Goal: Task Accomplishment & Management: Manage account settings

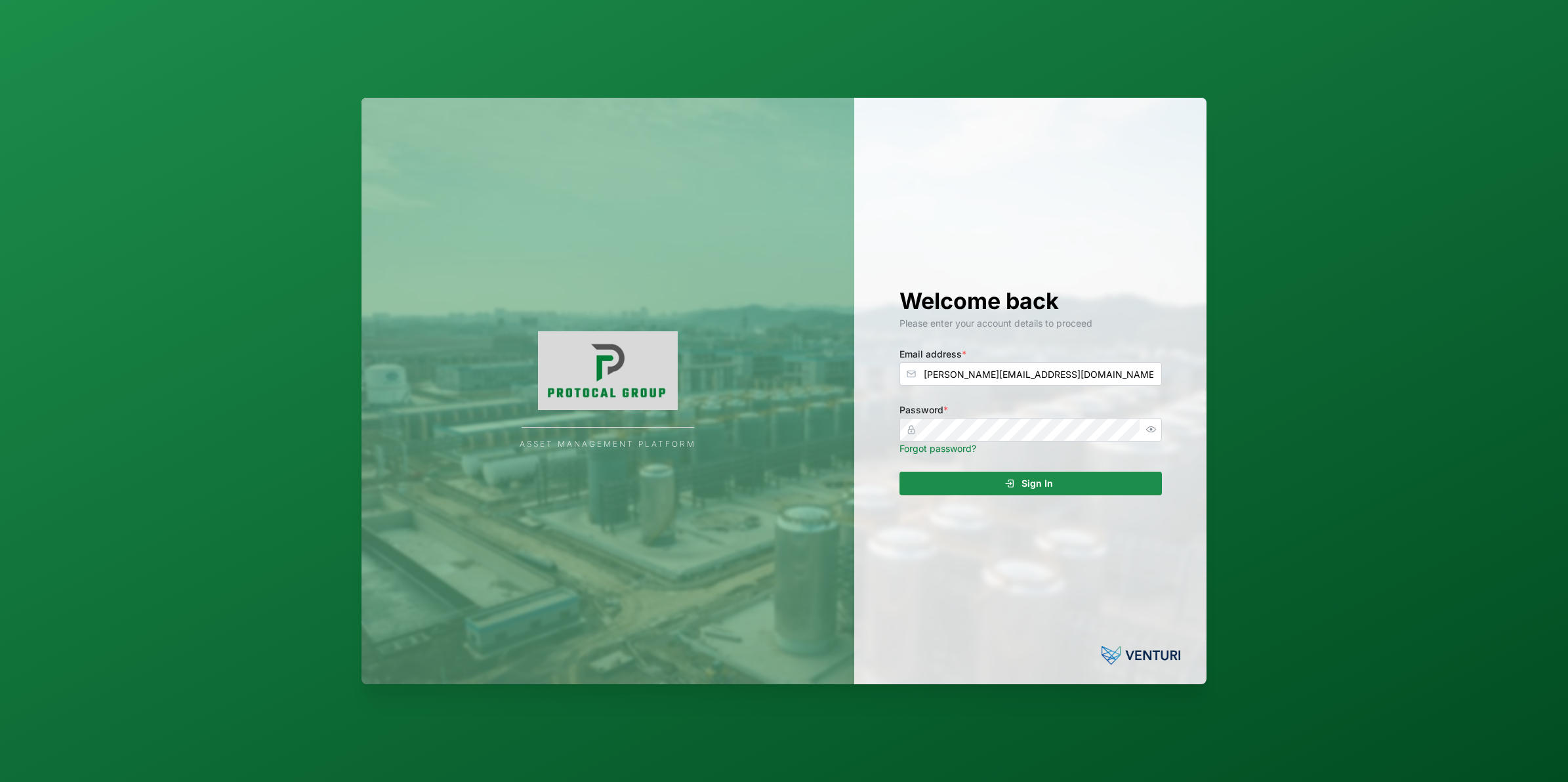
click at [1051, 489] on span "Sign In" at bounding box center [1037, 484] width 31 height 23
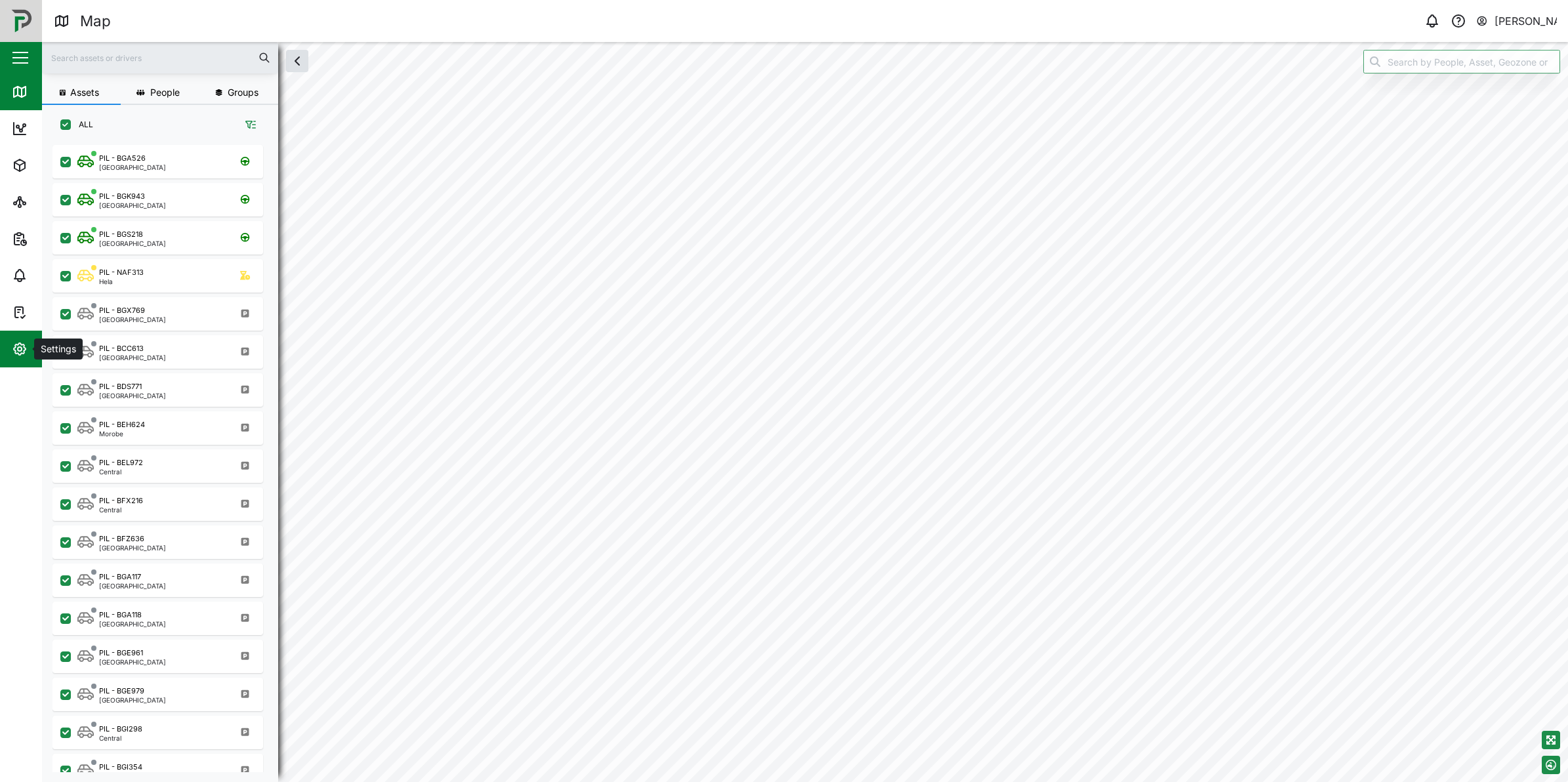
click at [2, 342] on button "Settings" at bounding box center [85, 349] width 171 height 37
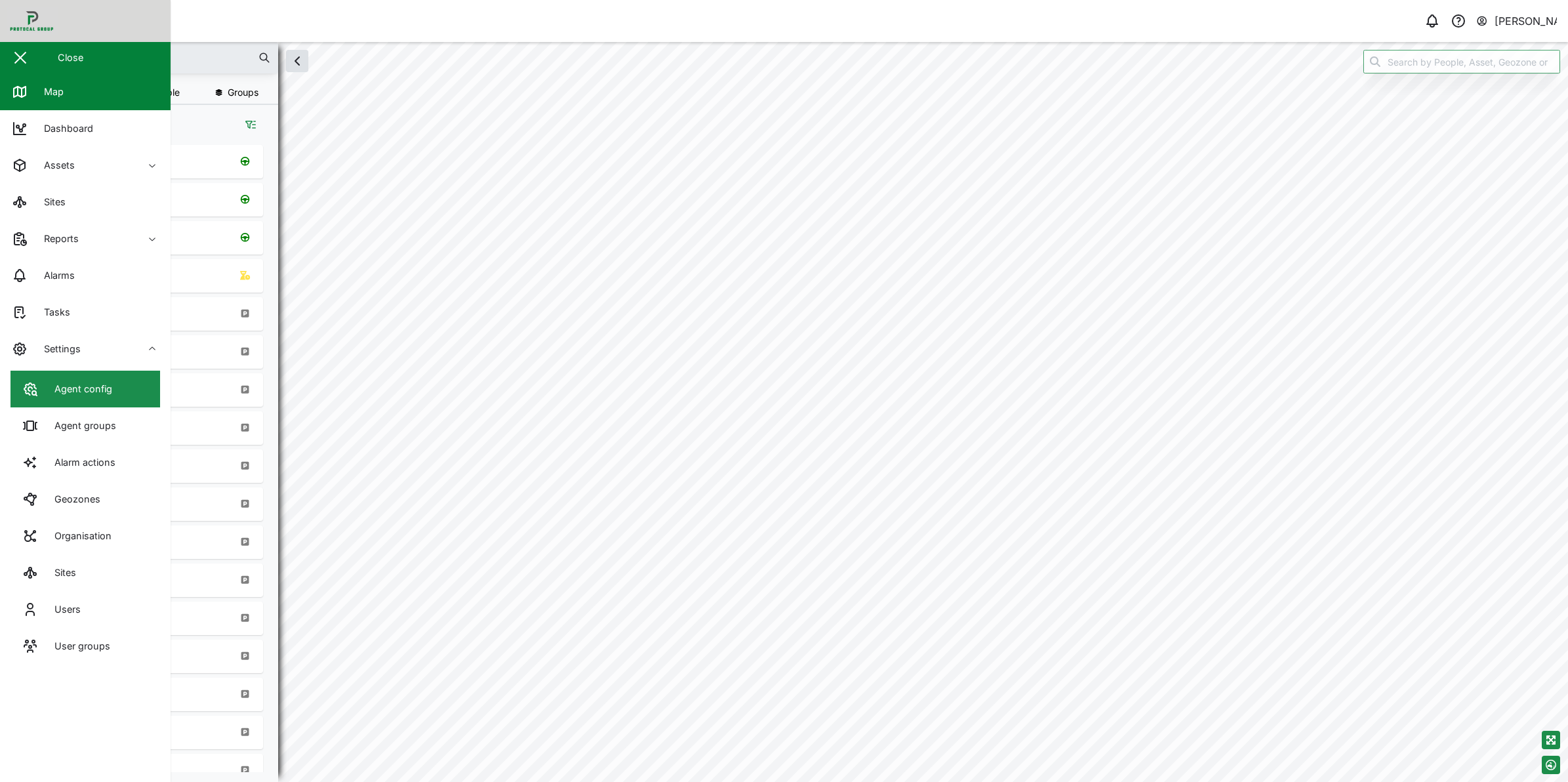
click at [41, 383] on div "Agent config" at bounding box center [67, 389] width 90 height 16
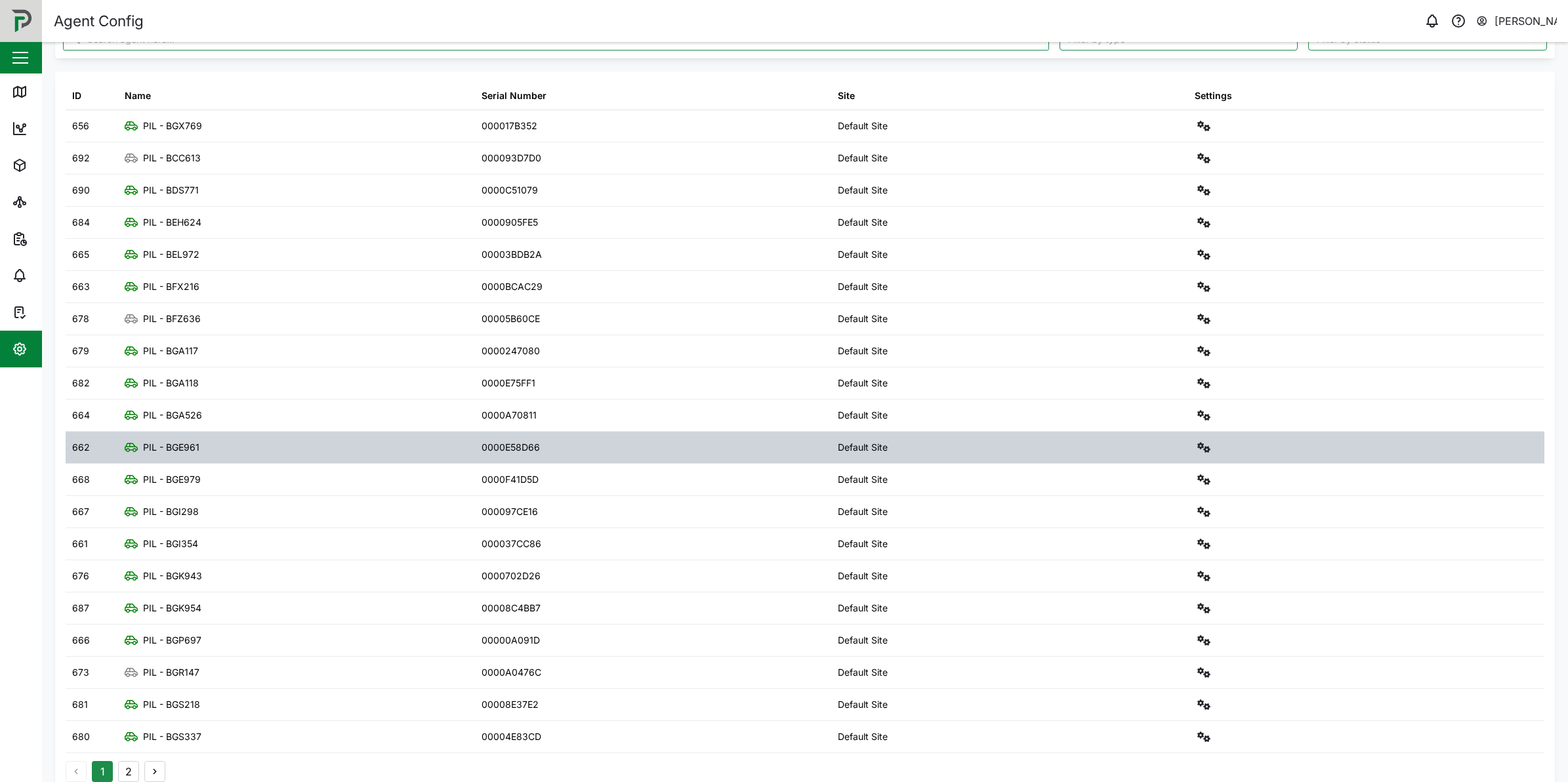
scroll to position [76, 0]
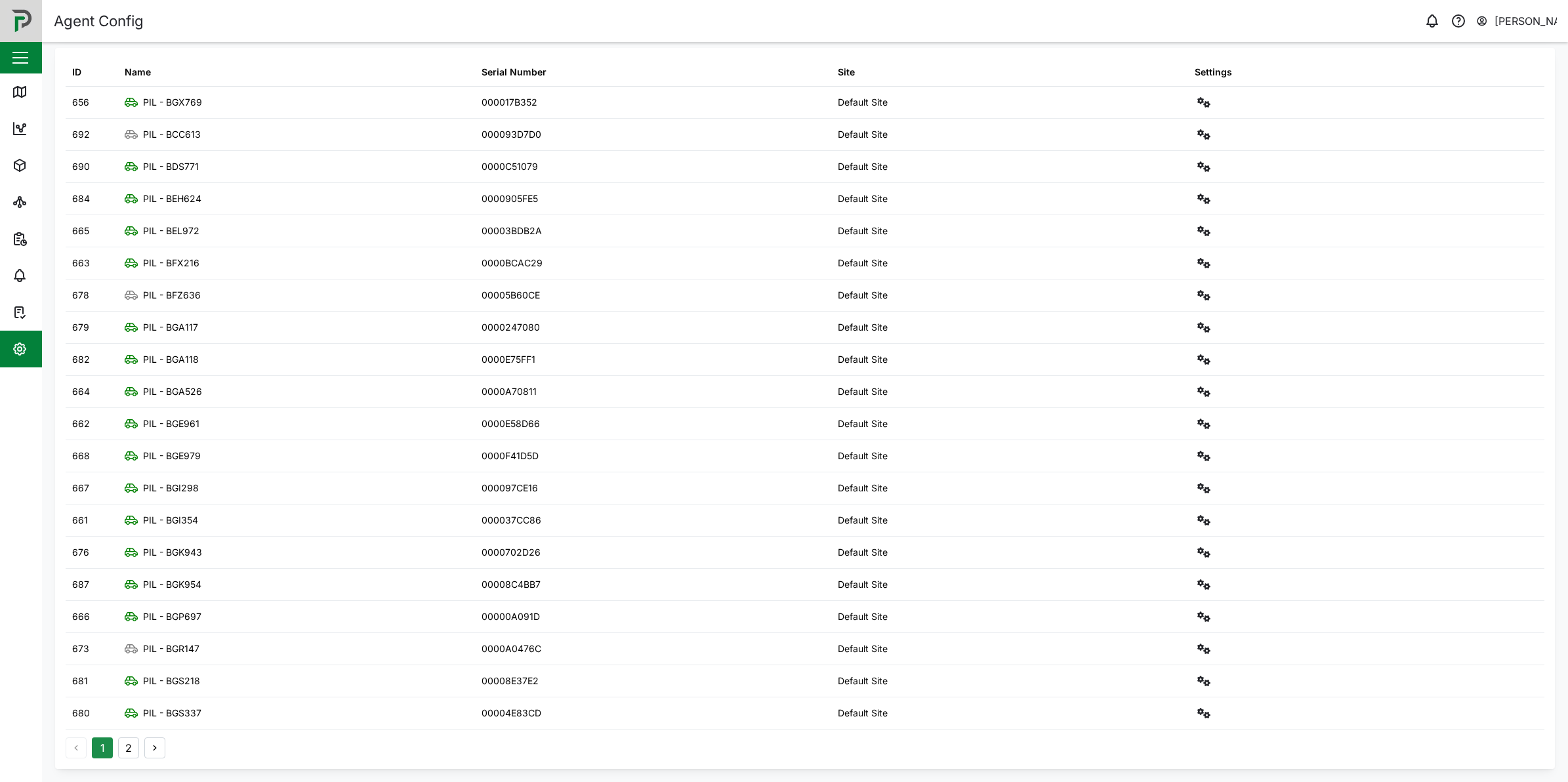
click at [135, 750] on button "2" at bounding box center [129, 748] width 21 height 21
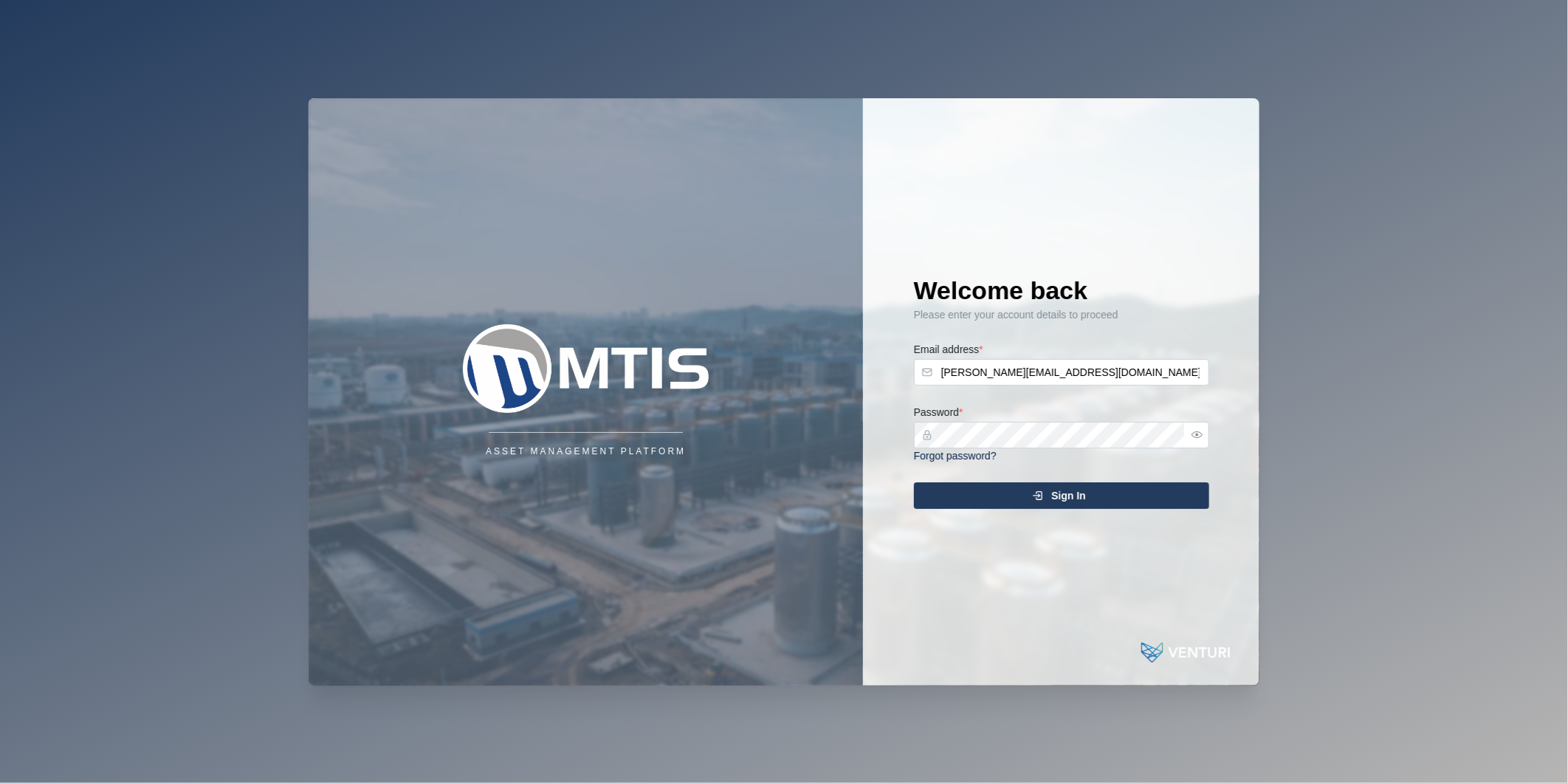
click at [1102, 492] on div "Sign In" at bounding box center [1059, 496] width 272 height 26
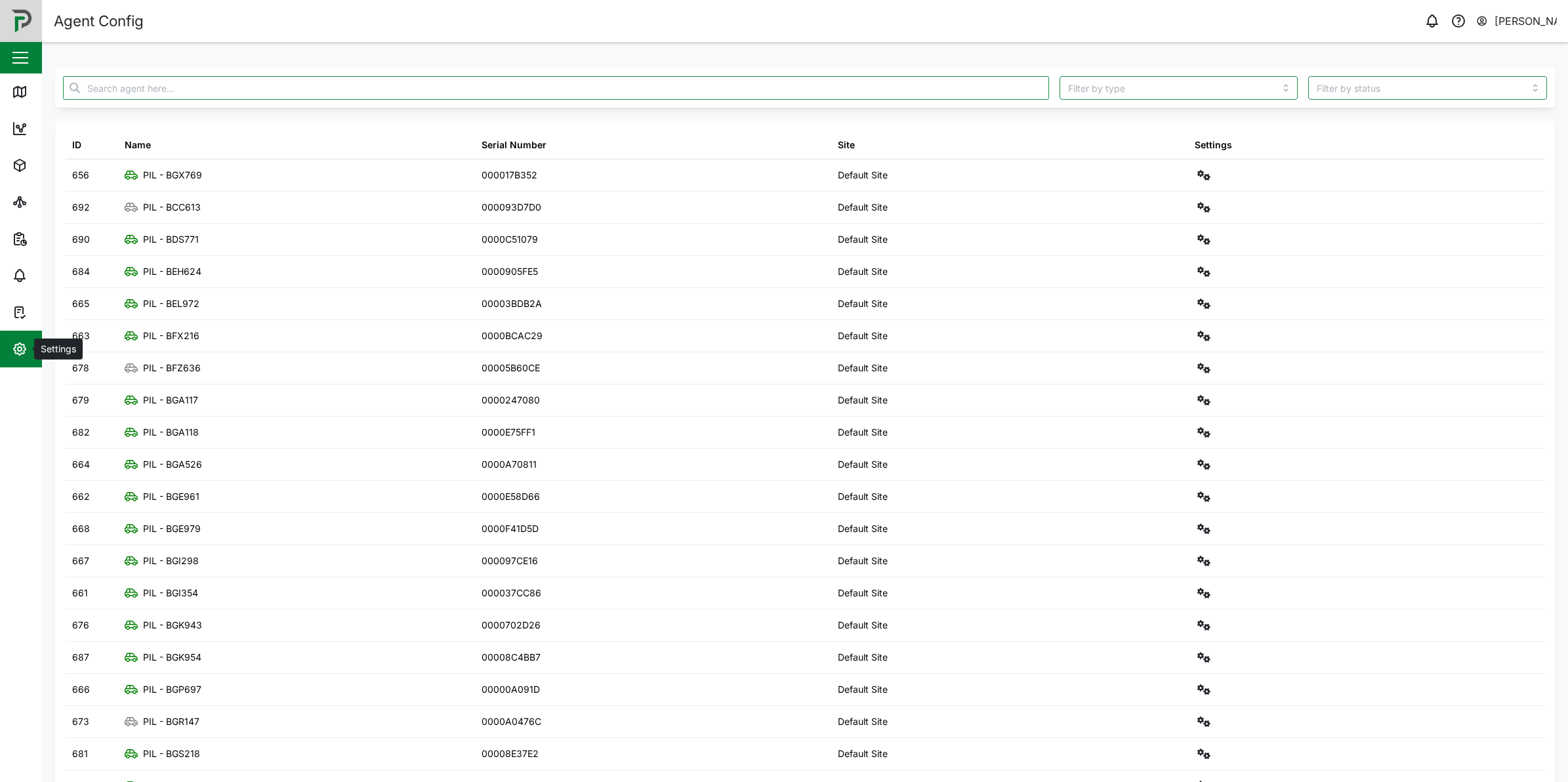
click at [25, 356] on icon "button" at bounding box center [20, 349] width 16 height 16
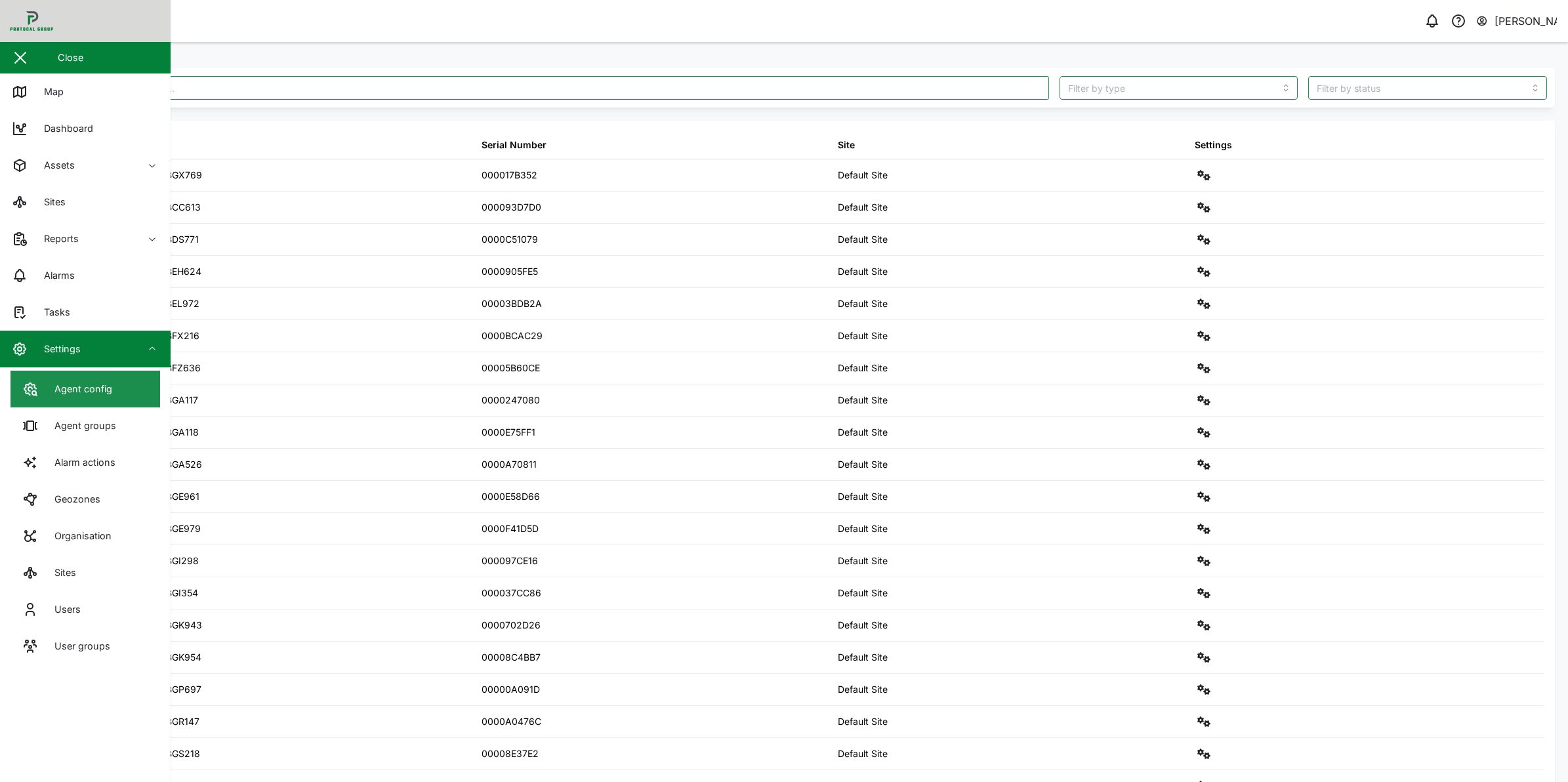
click at [65, 391] on div "Agent config" at bounding box center [78, 389] width 68 height 15
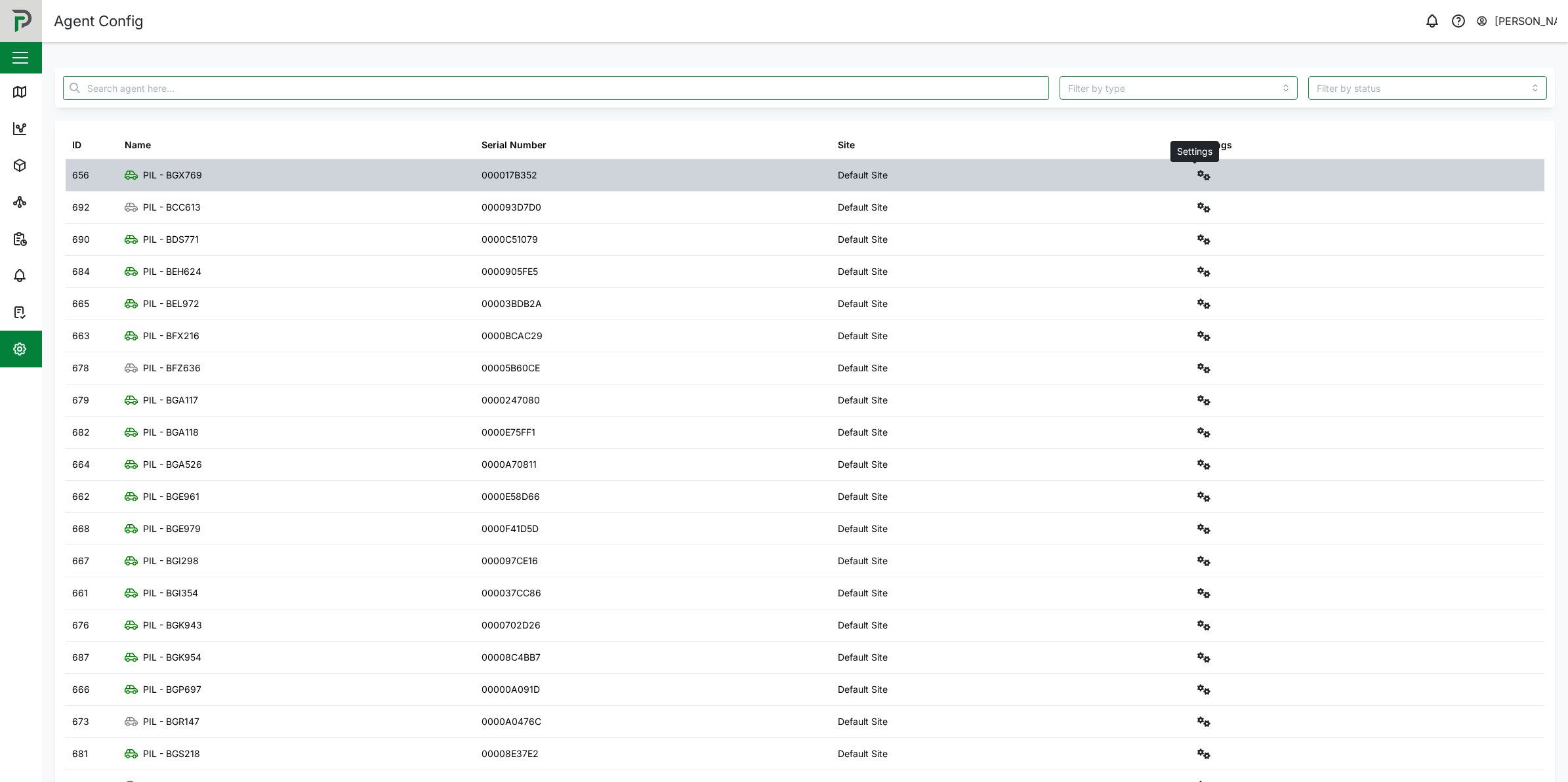
click at [1198, 171] on icon "button" at bounding box center [1204, 175] width 13 height 10
click at [1164, 214] on div "Configure" at bounding box center [1146, 207] width 92 height 15
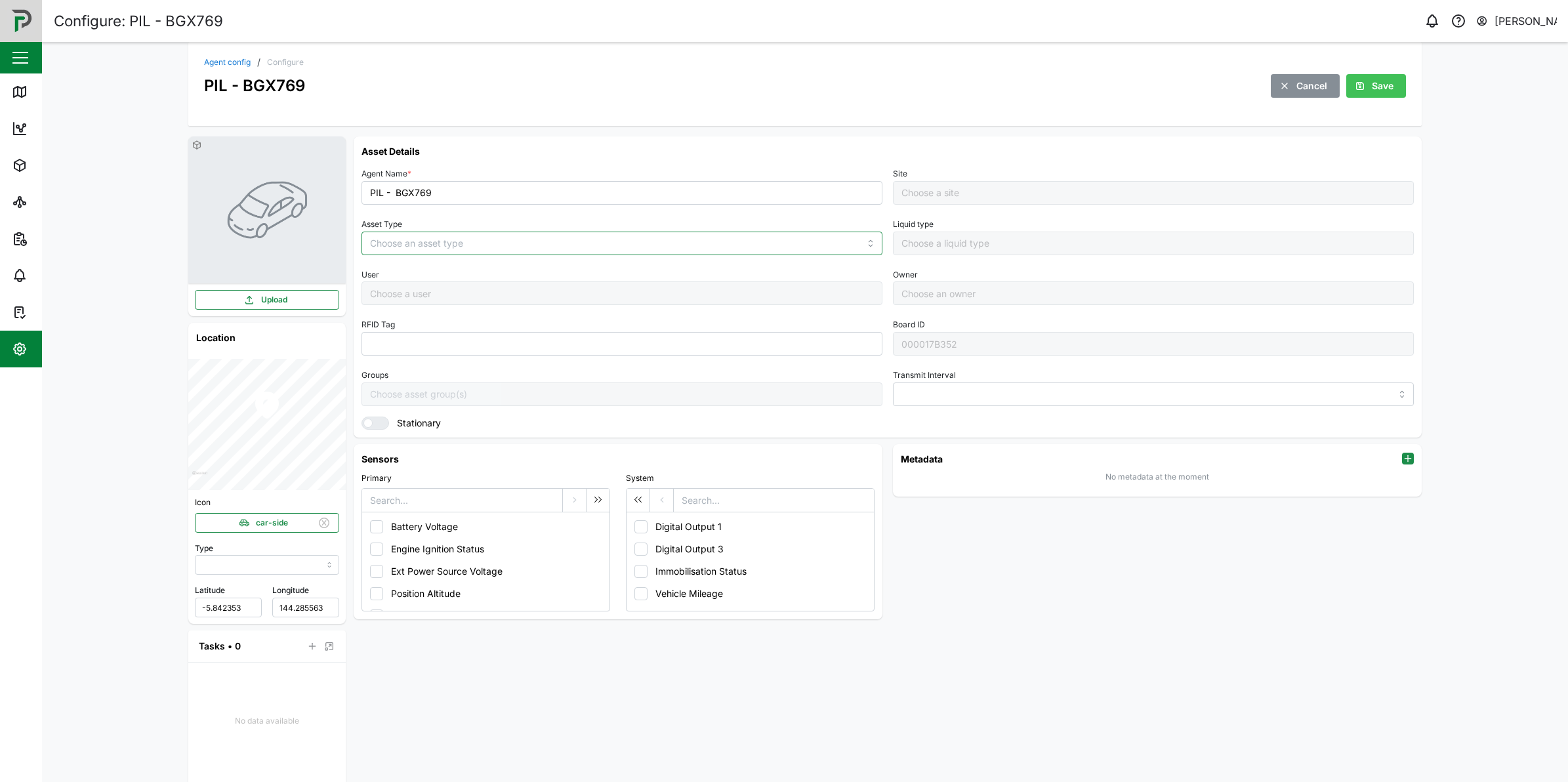
type input "MANUAL"
type input "VEHICLE"
type input "5 minutes"
type input "Default Site"
click at [231, 59] on link "Agent config" at bounding box center [227, 62] width 46 height 8
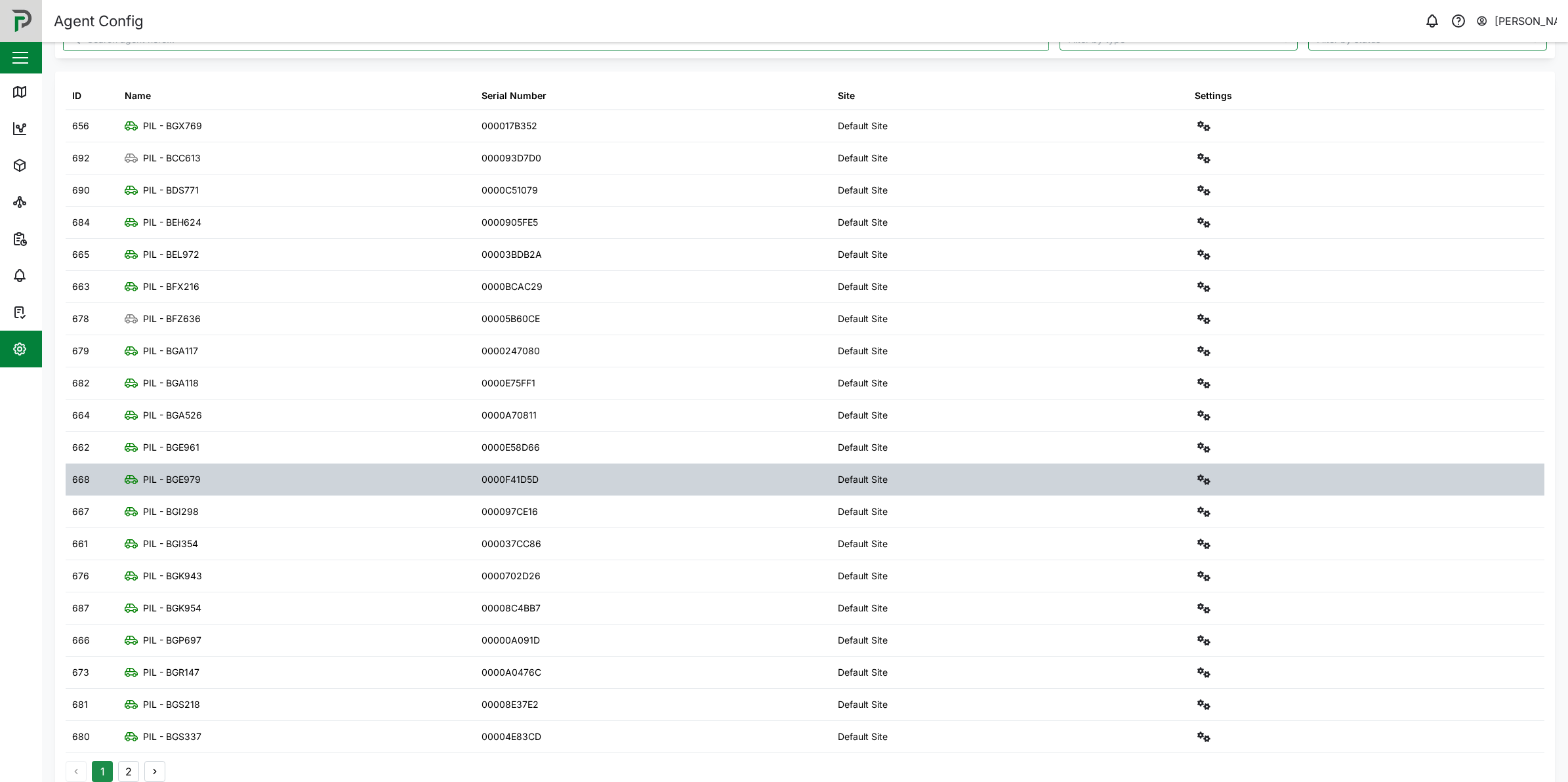
scroll to position [76, 0]
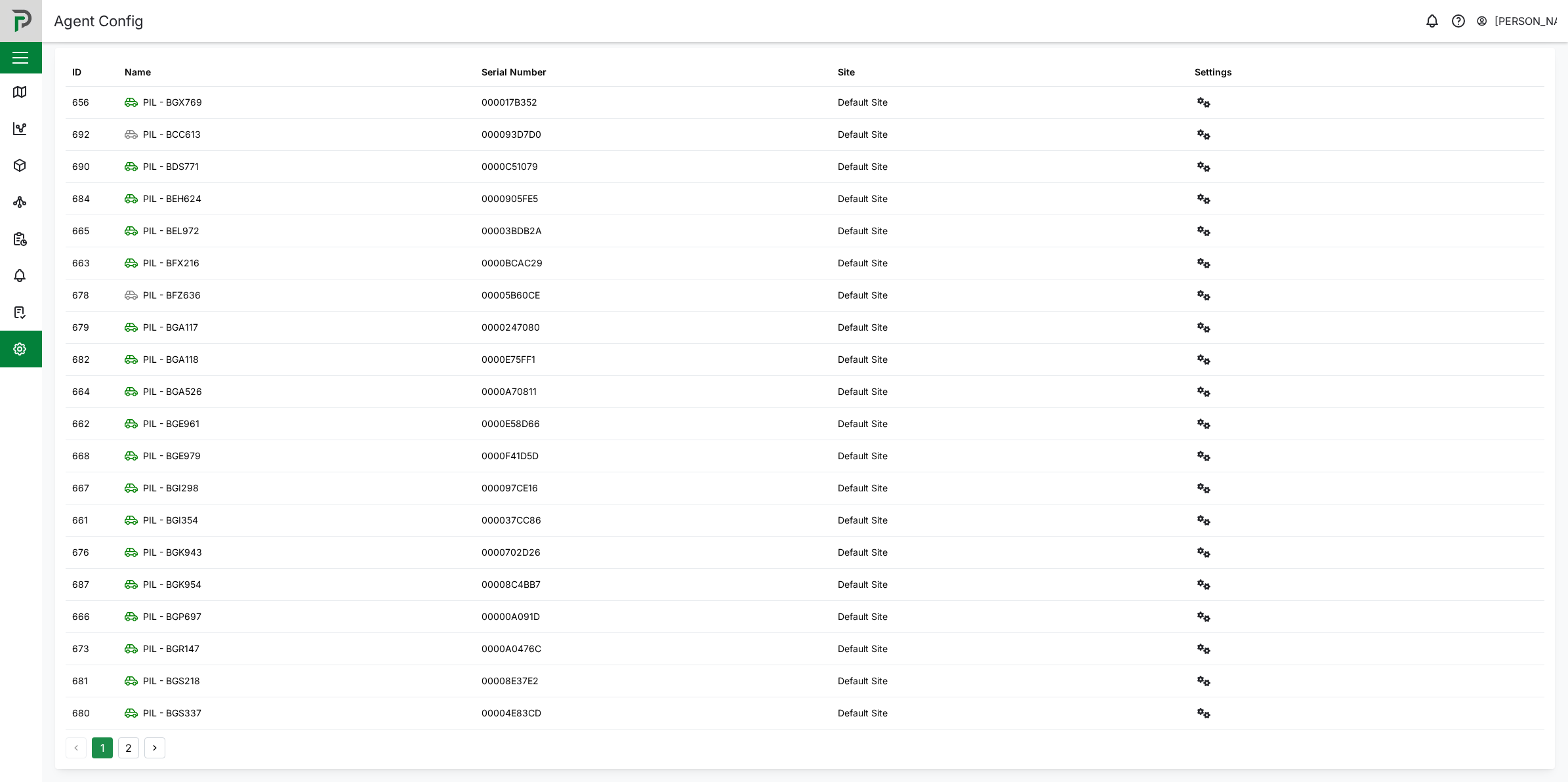
click at [153, 750] on icon "button" at bounding box center [155, 748] width 10 height 10
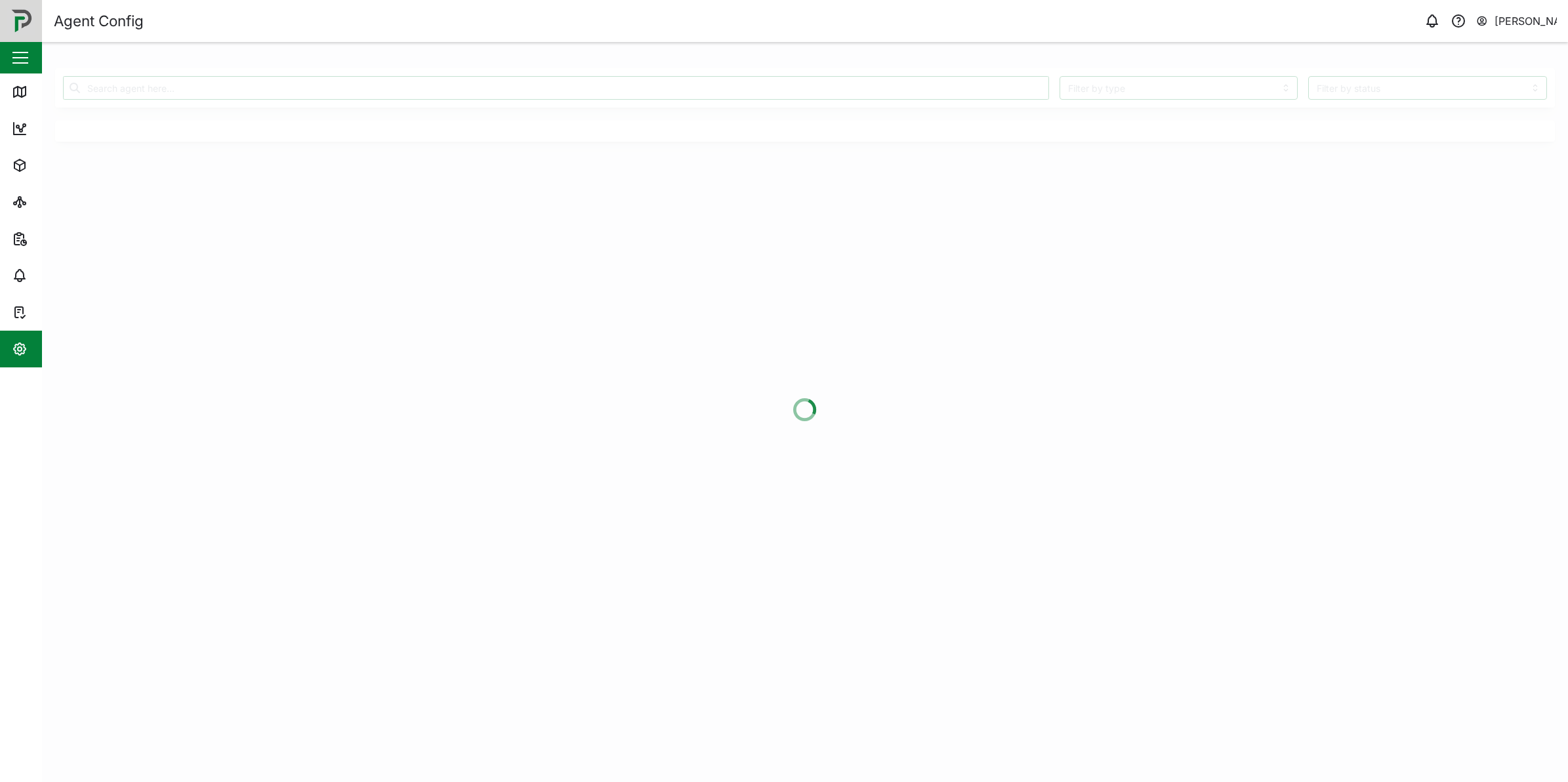
scroll to position [0, 0]
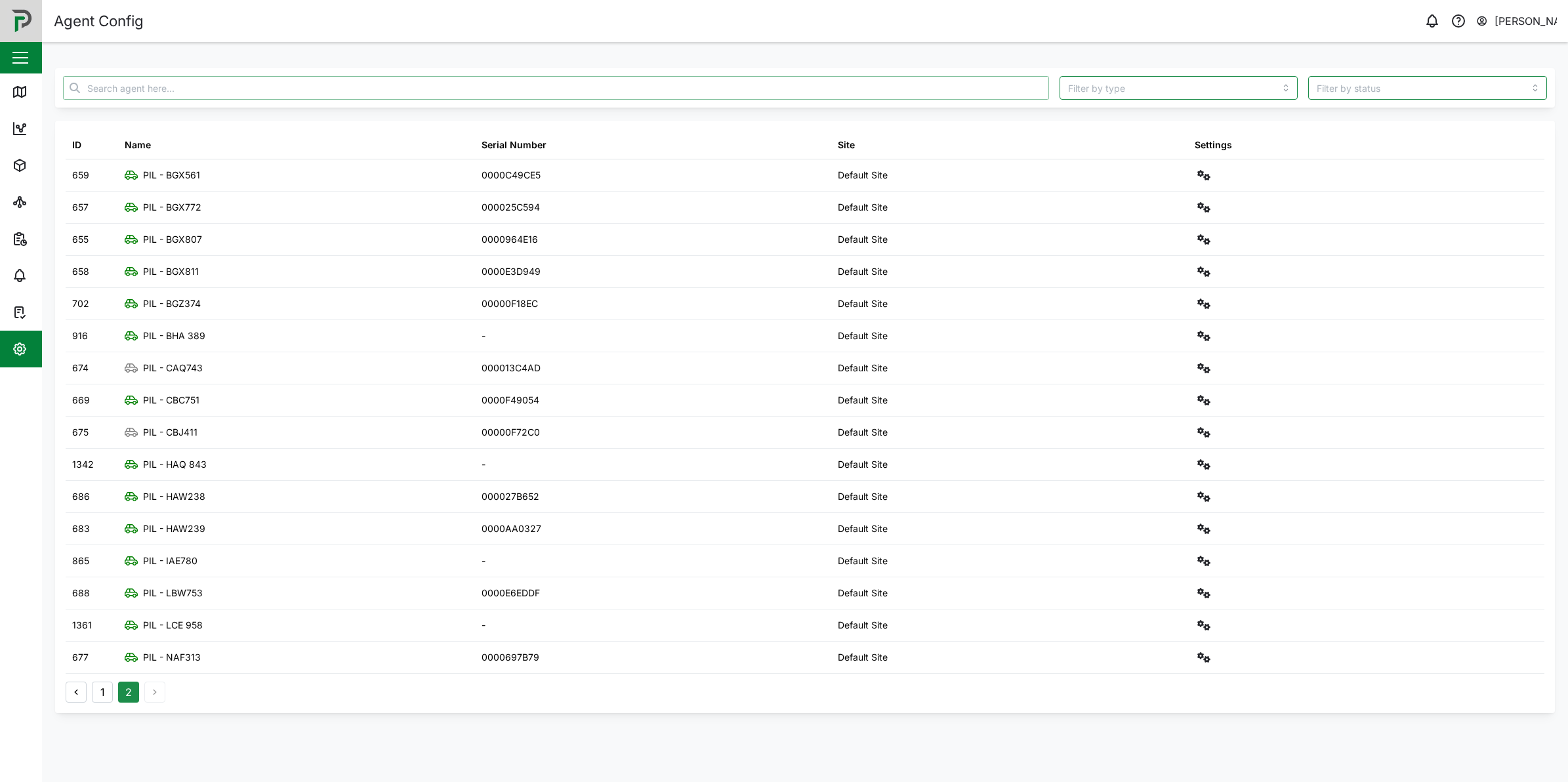
click at [720, 89] on input "text" at bounding box center [556, 87] width 987 height 24
paste input "863719065832322"
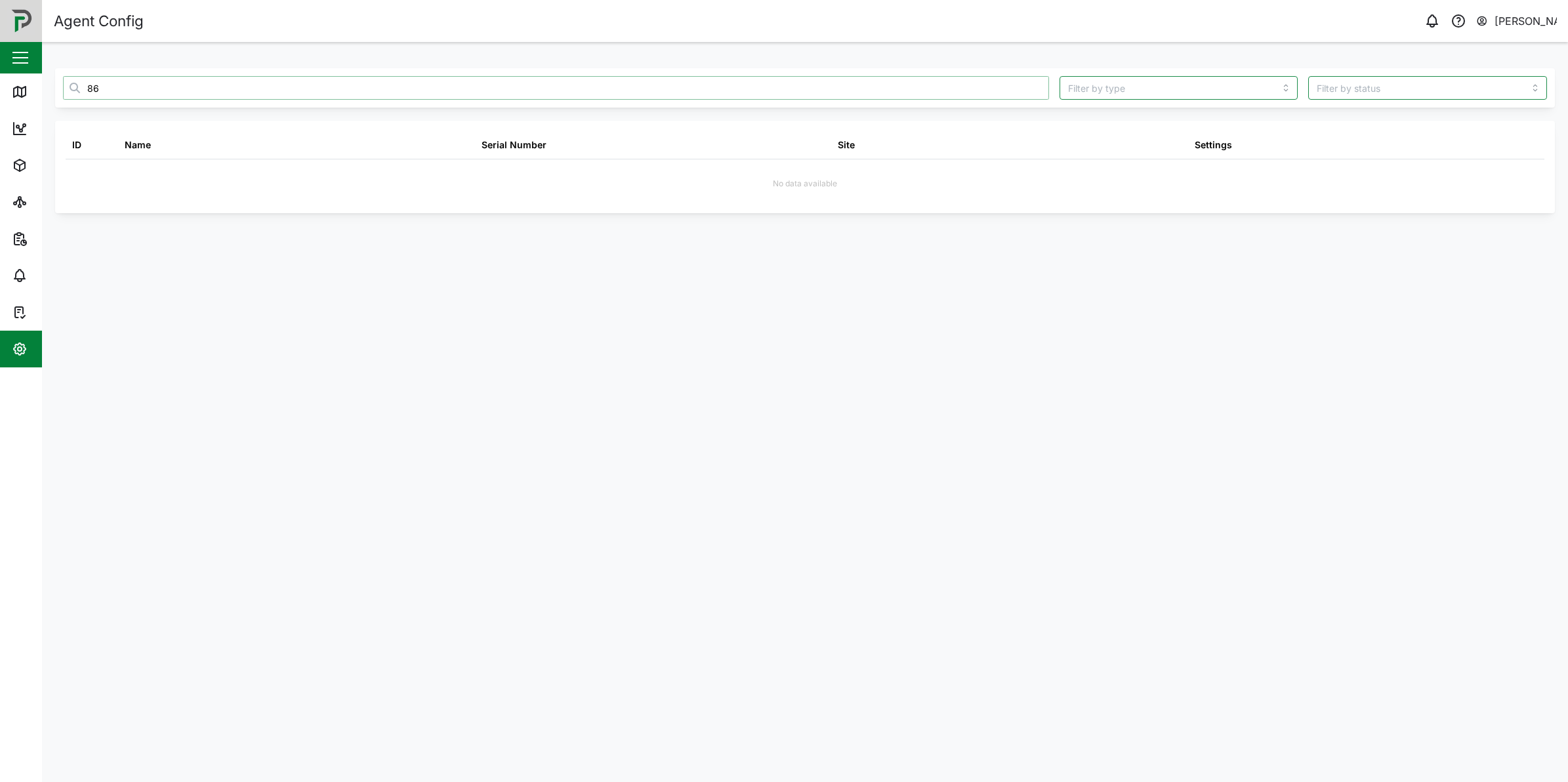
type input "8"
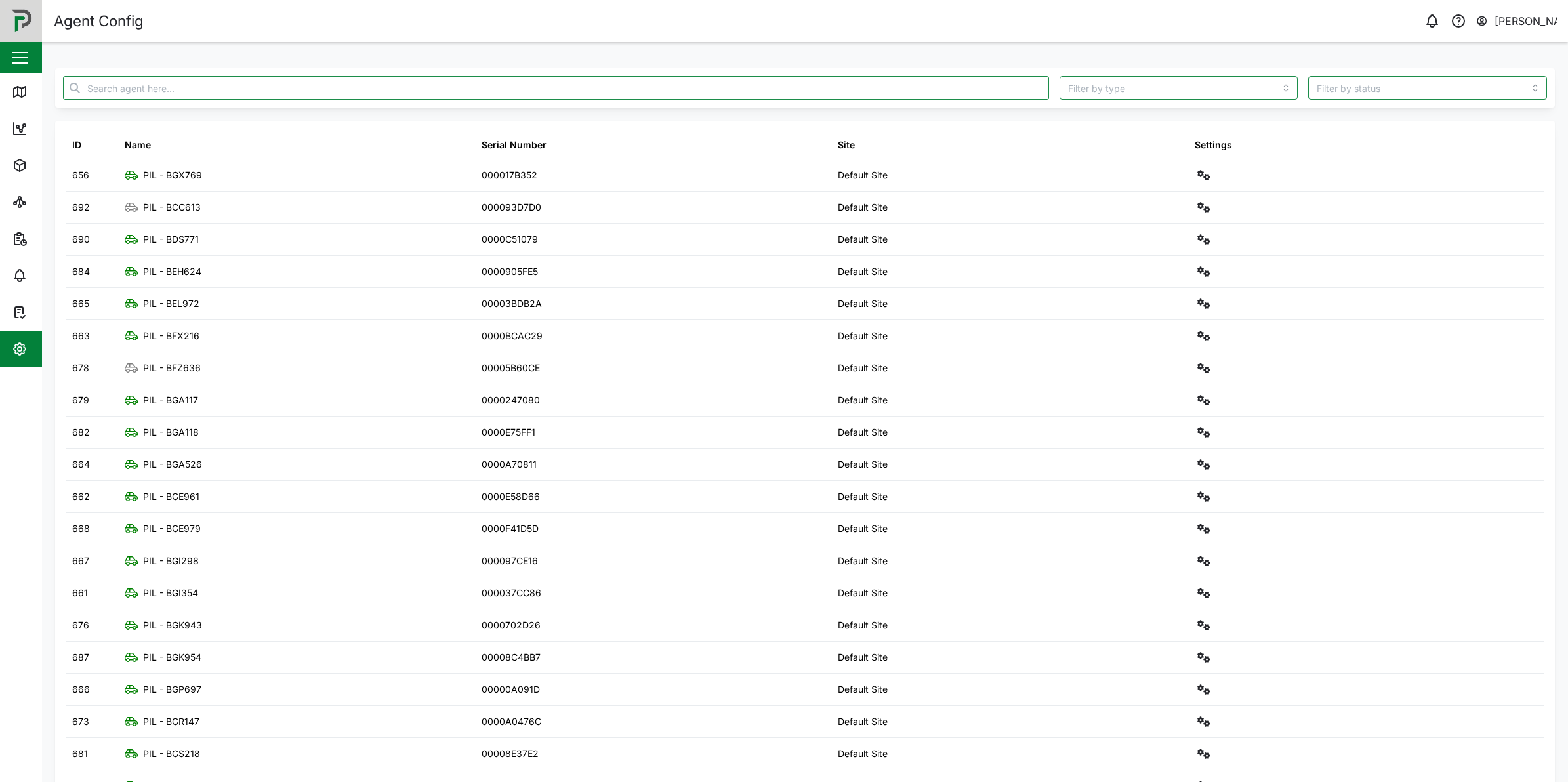
click at [24, 57] on div "button" at bounding box center [20, 58] width 16 height 2
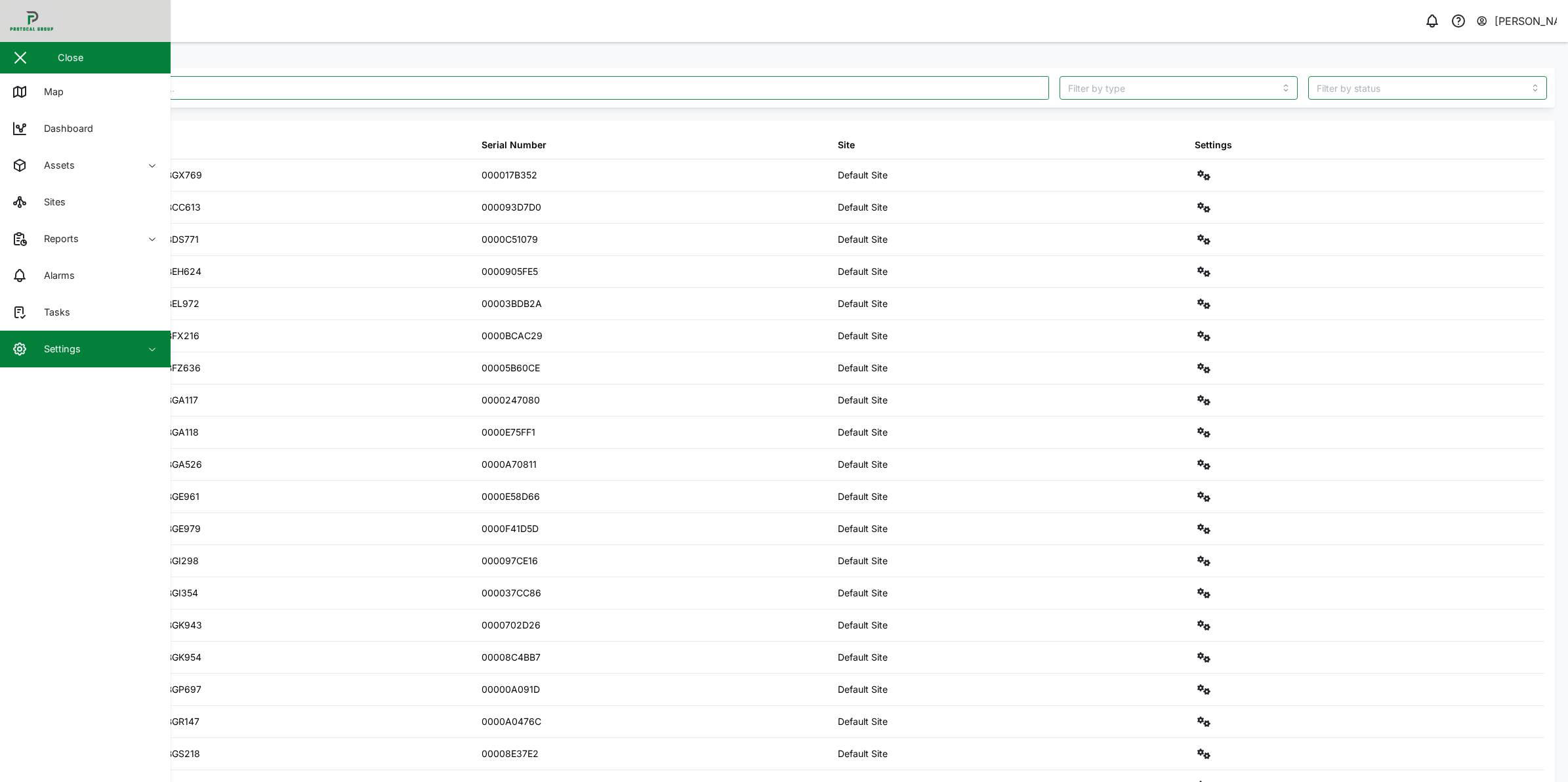
click at [66, 65] on div "Close" at bounding box center [85, 58] width 171 height 31
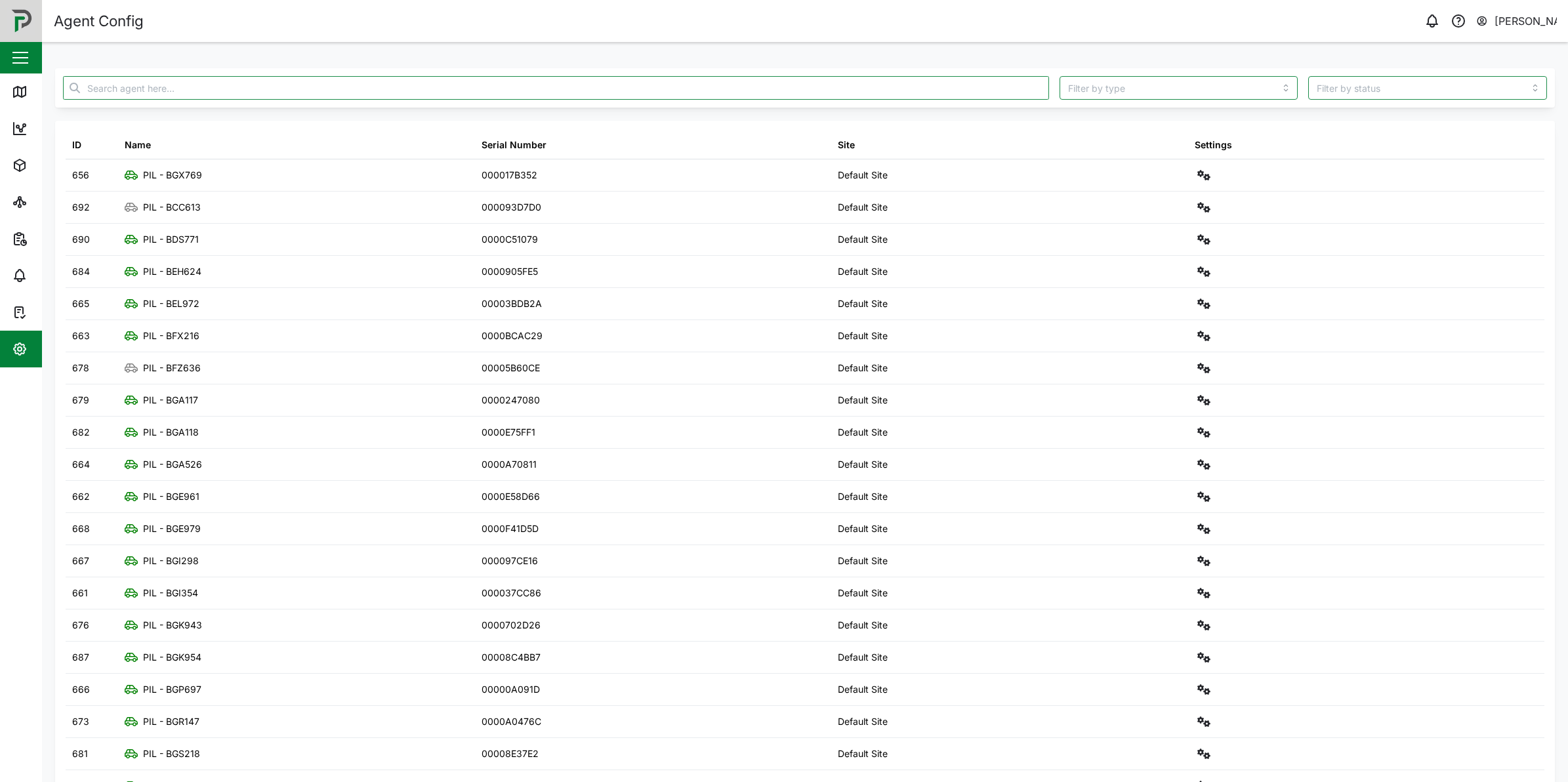
click at [38, 58] on div "Close" at bounding box center [85, 58] width 171 height 31
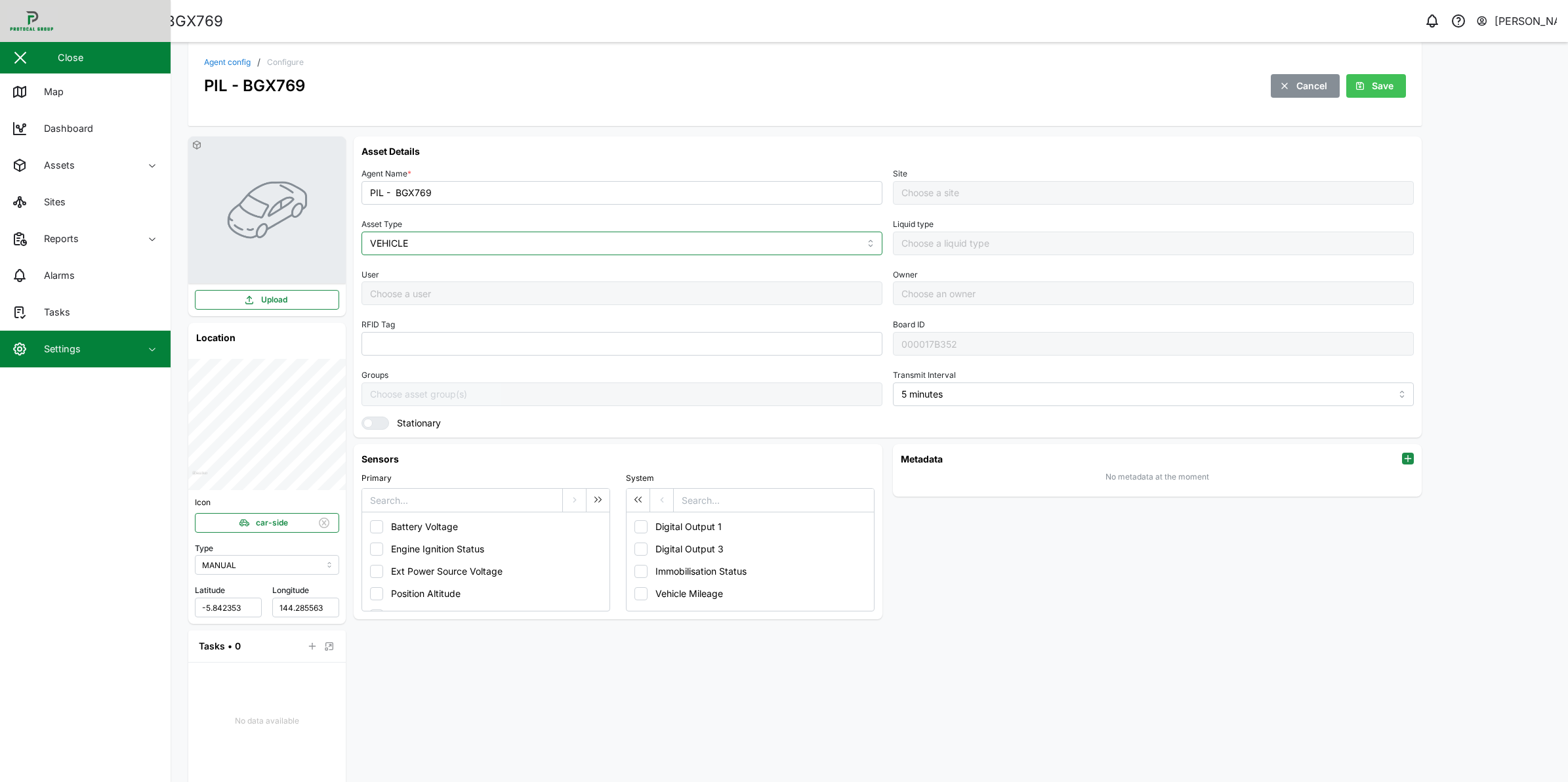
type input "MANUAL"
type input "VEHICLE"
type input "5 minutes"
type input "Default Site"
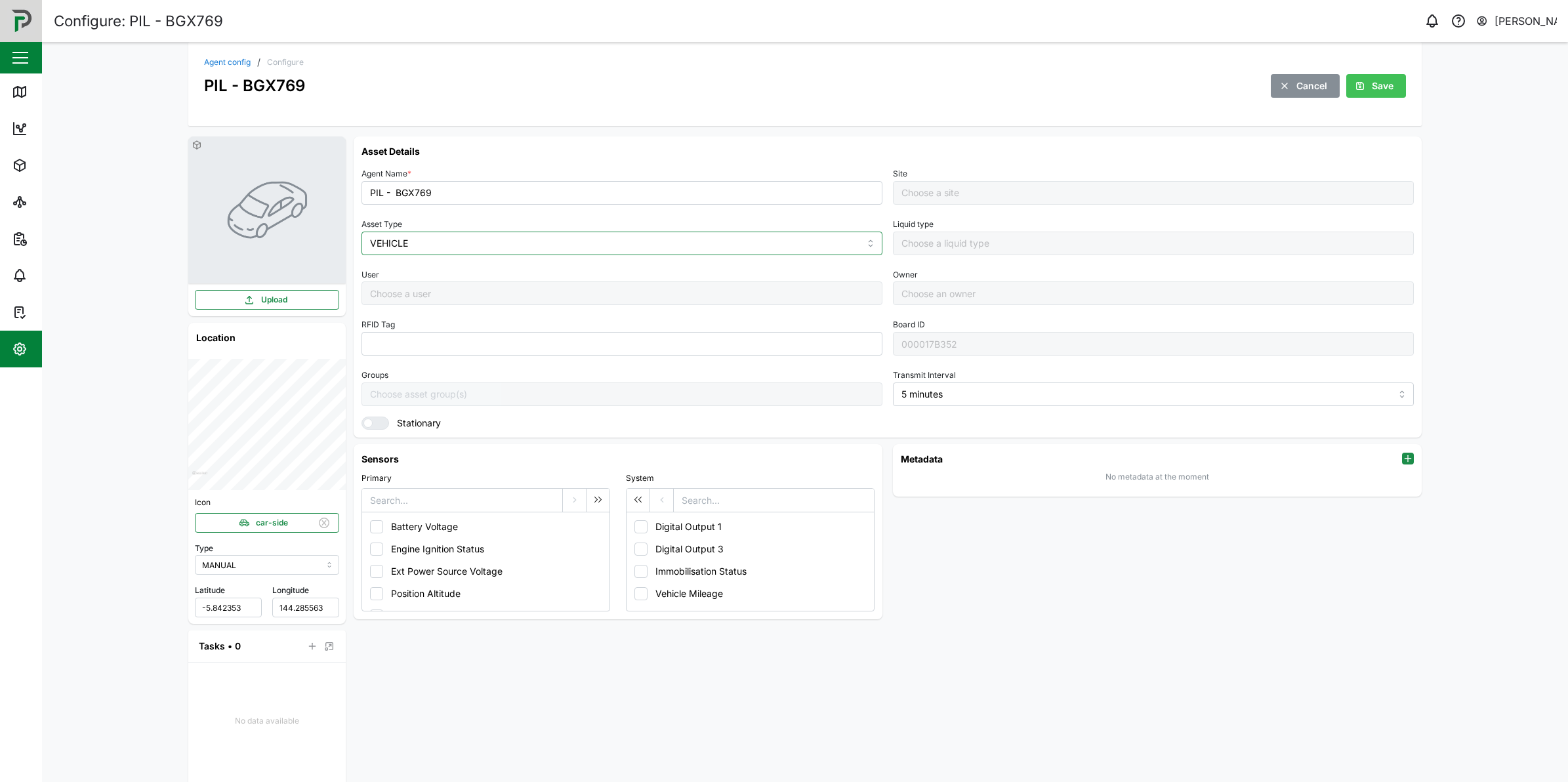
type input "Default Site"
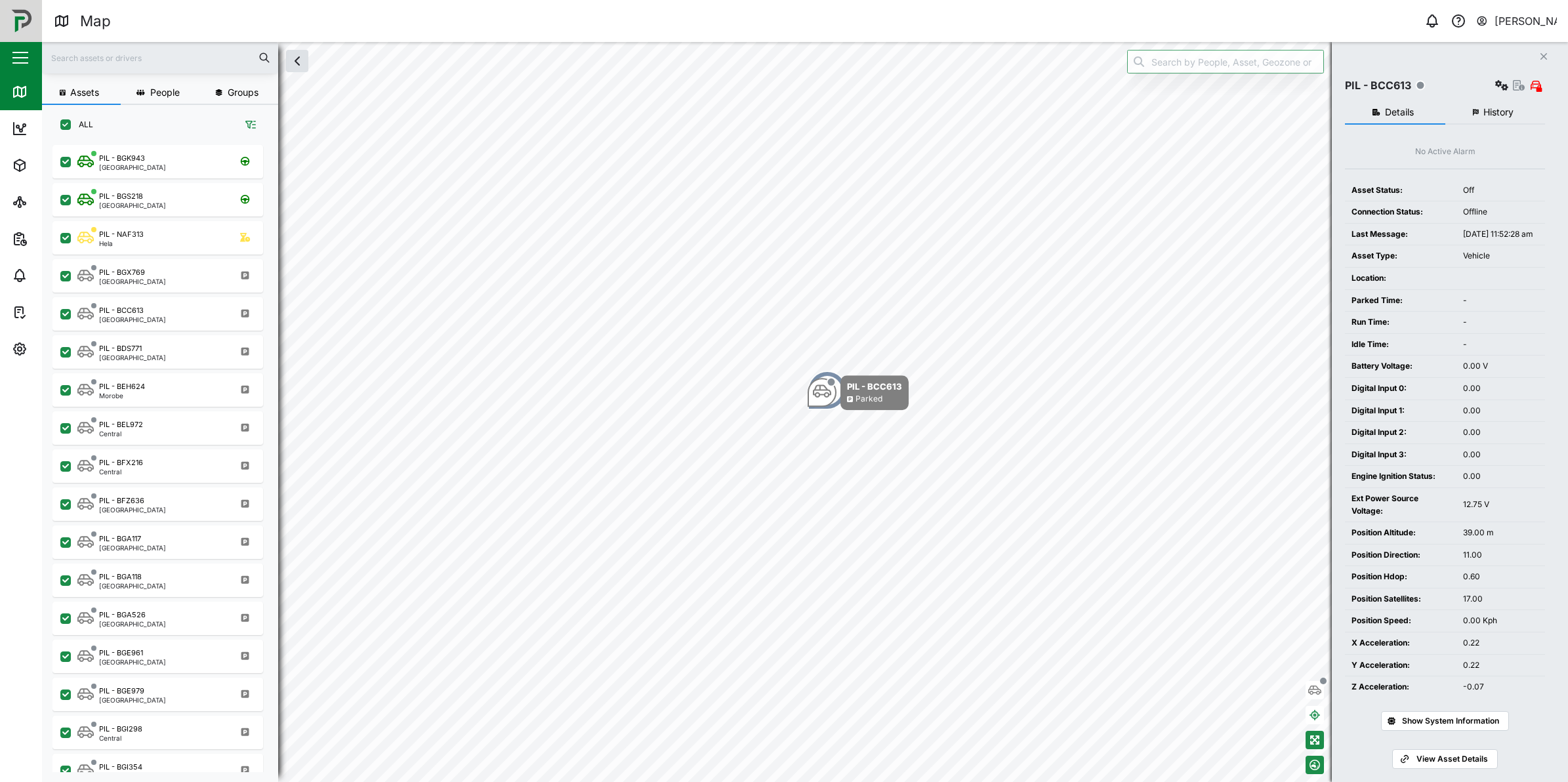
scroll to position [619, 203]
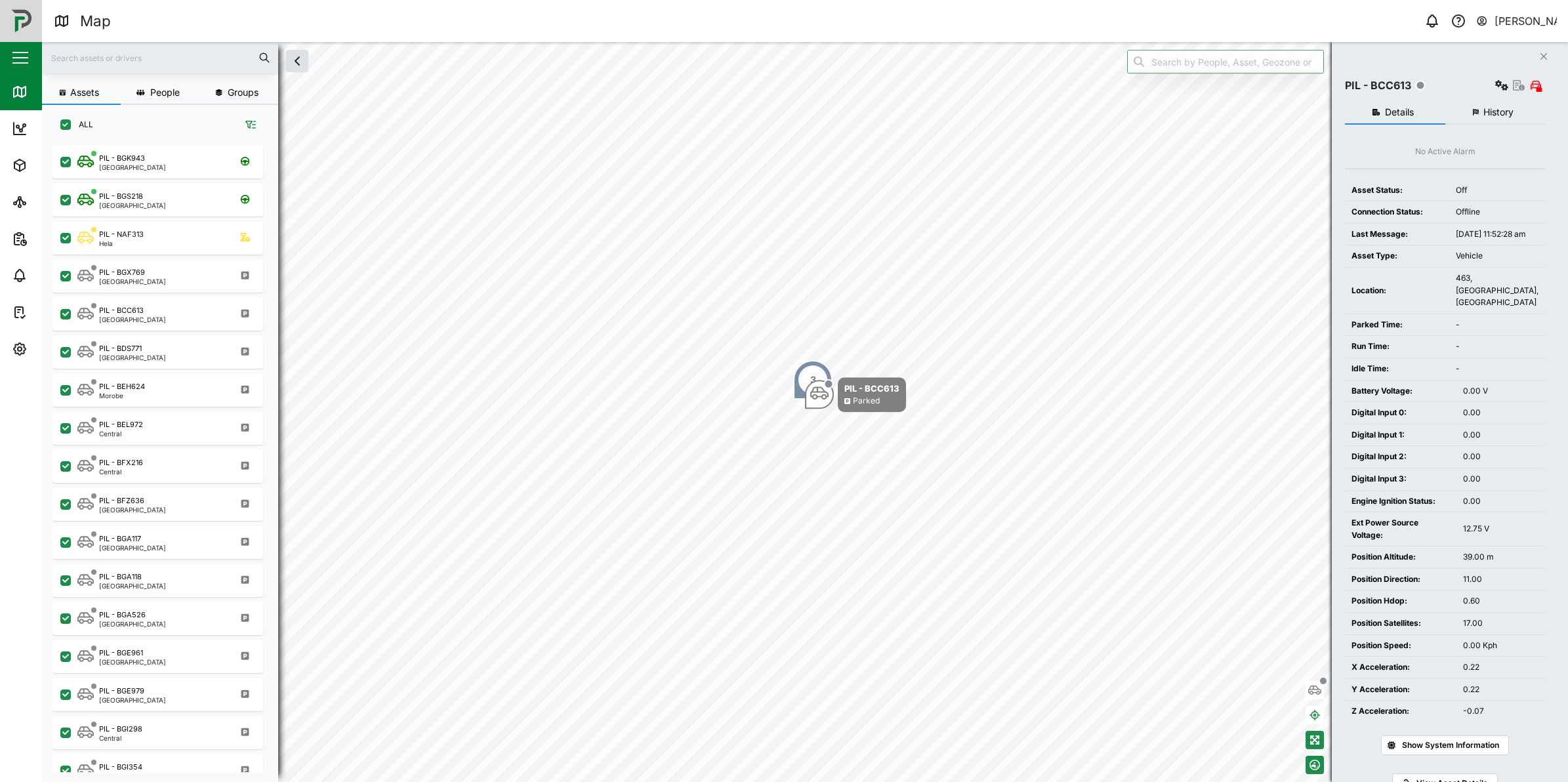
click at [1528, 15] on div "[PERSON_NAME]" at bounding box center [1526, 21] width 63 height 17
click at [1503, 89] on div "Sign Out" at bounding box center [1476, 84] width 142 height 16
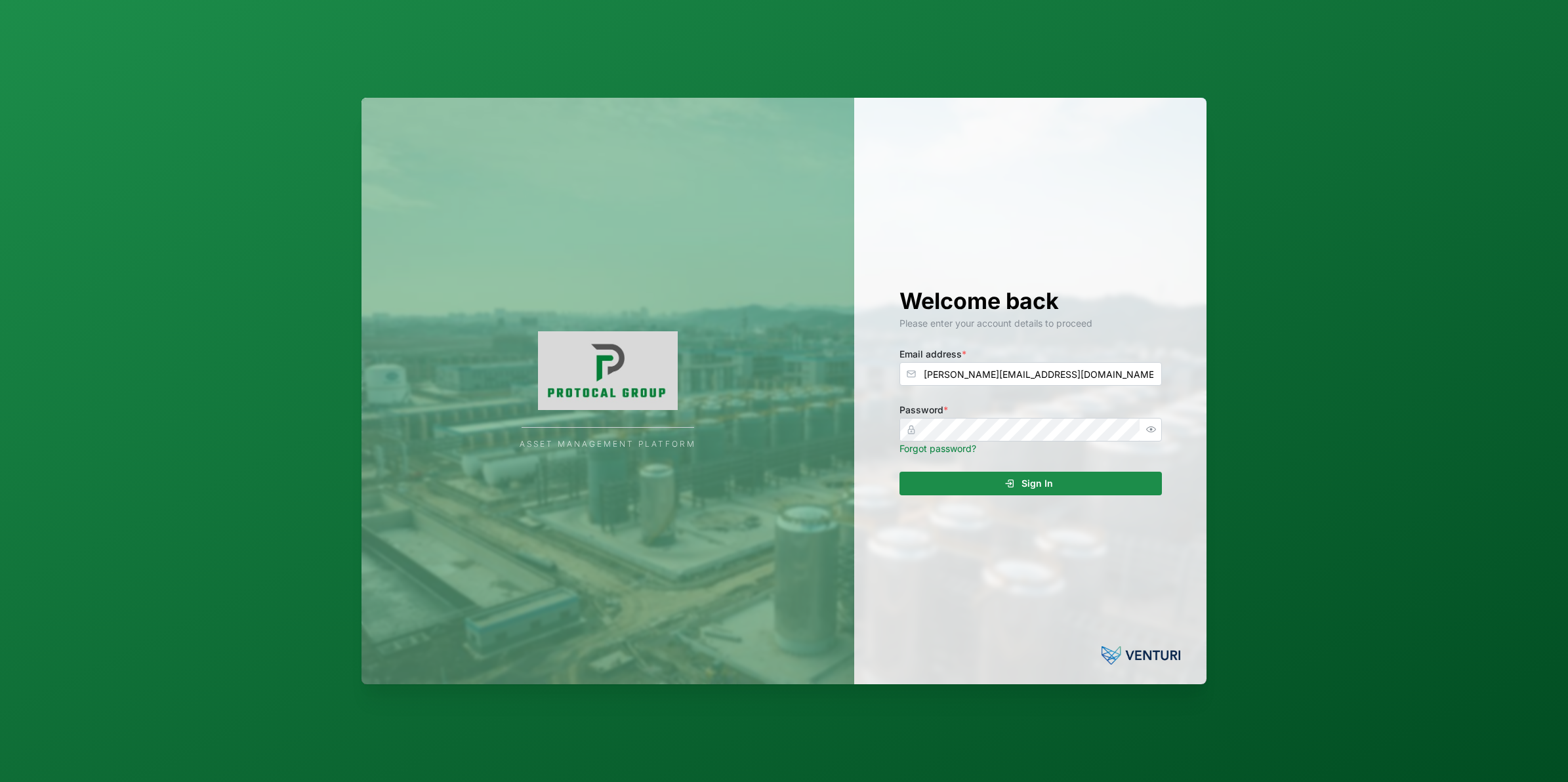
click at [1044, 359] on div "Email address * [PERSON_NAME][EMAIL_ADDRESS][DOMAIN_NAME]" at bounding box center [1030, 366] width 262 height 40
click at [1044, 363] on input "[PERSON_NAME][EMAIL_ADDRESS][DOMAIN_NAME]" at bounding box center [1030, 374] width 262 height 24
type input "[PERSON_NAME][EMAIL_ADDRESS][DOMAIN_NAME]"
click at [1035, 487] on span "Sign In" at bounding box center [1037, 484] width 31 height 23
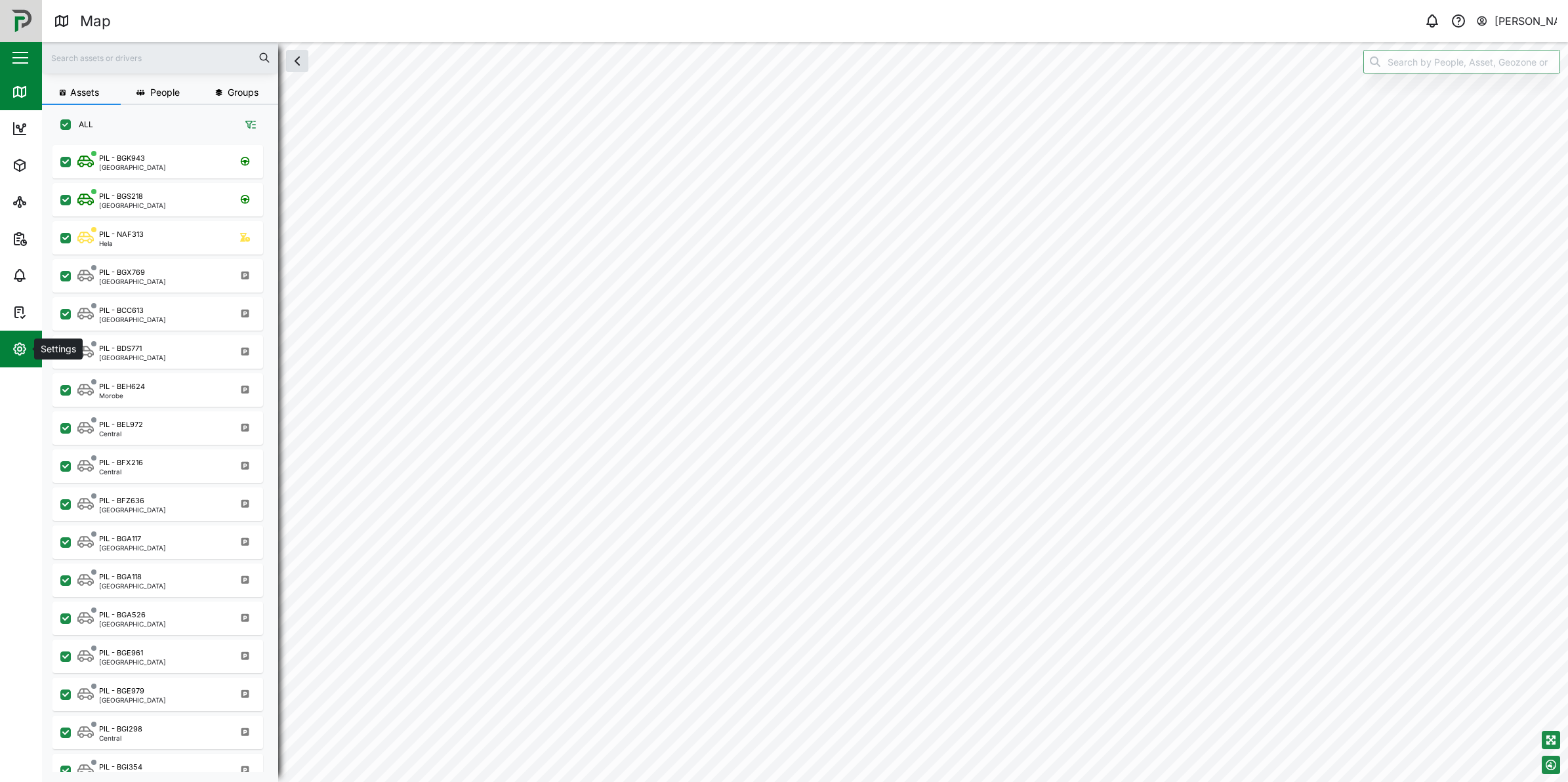
click at [15, 352] on icon "button" at bounding box center [20, 350] width 12 height 12
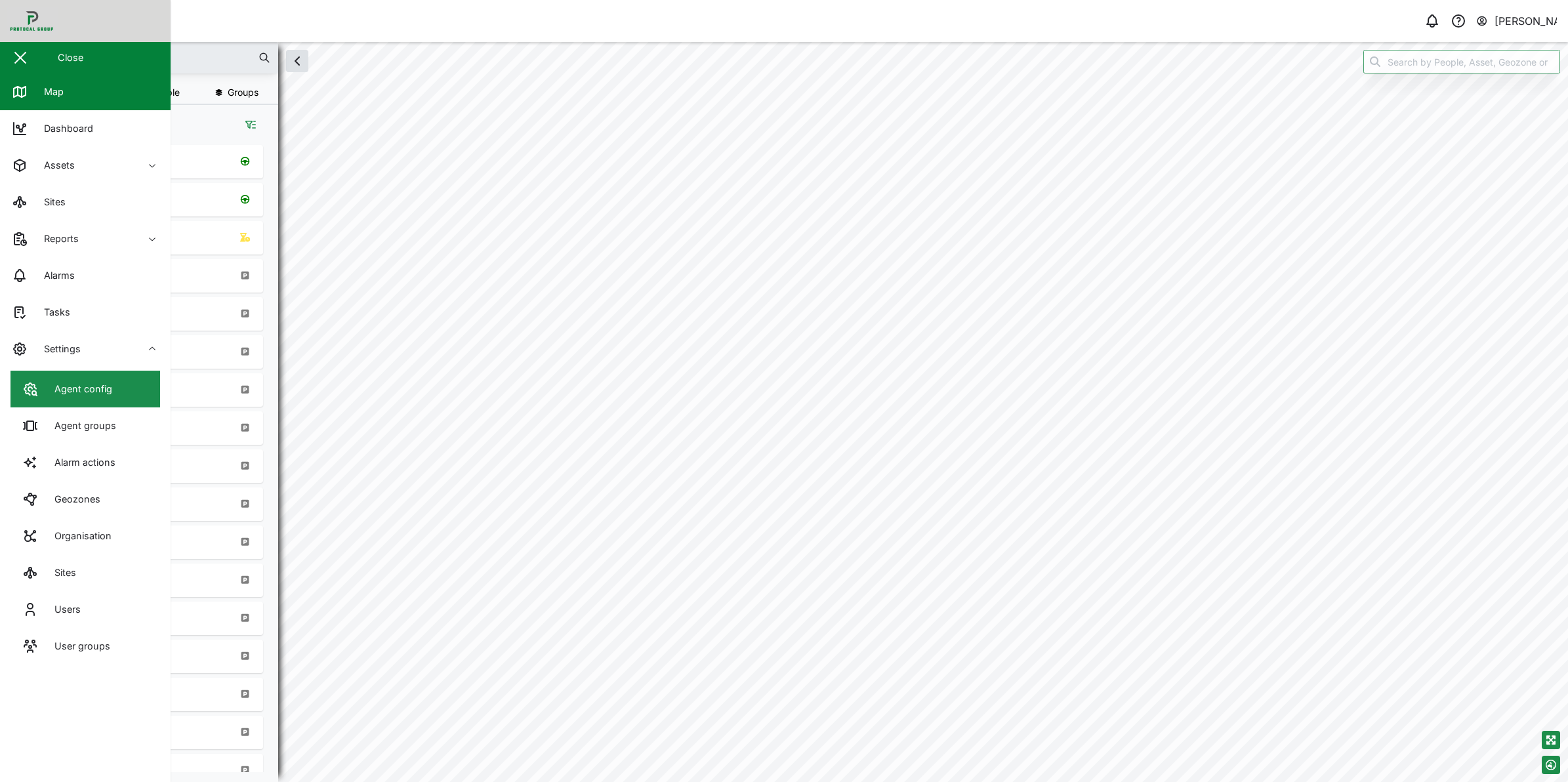
click at [47, 392] on div "Agent config" at bounding box center [78, 389] width 68 height 15
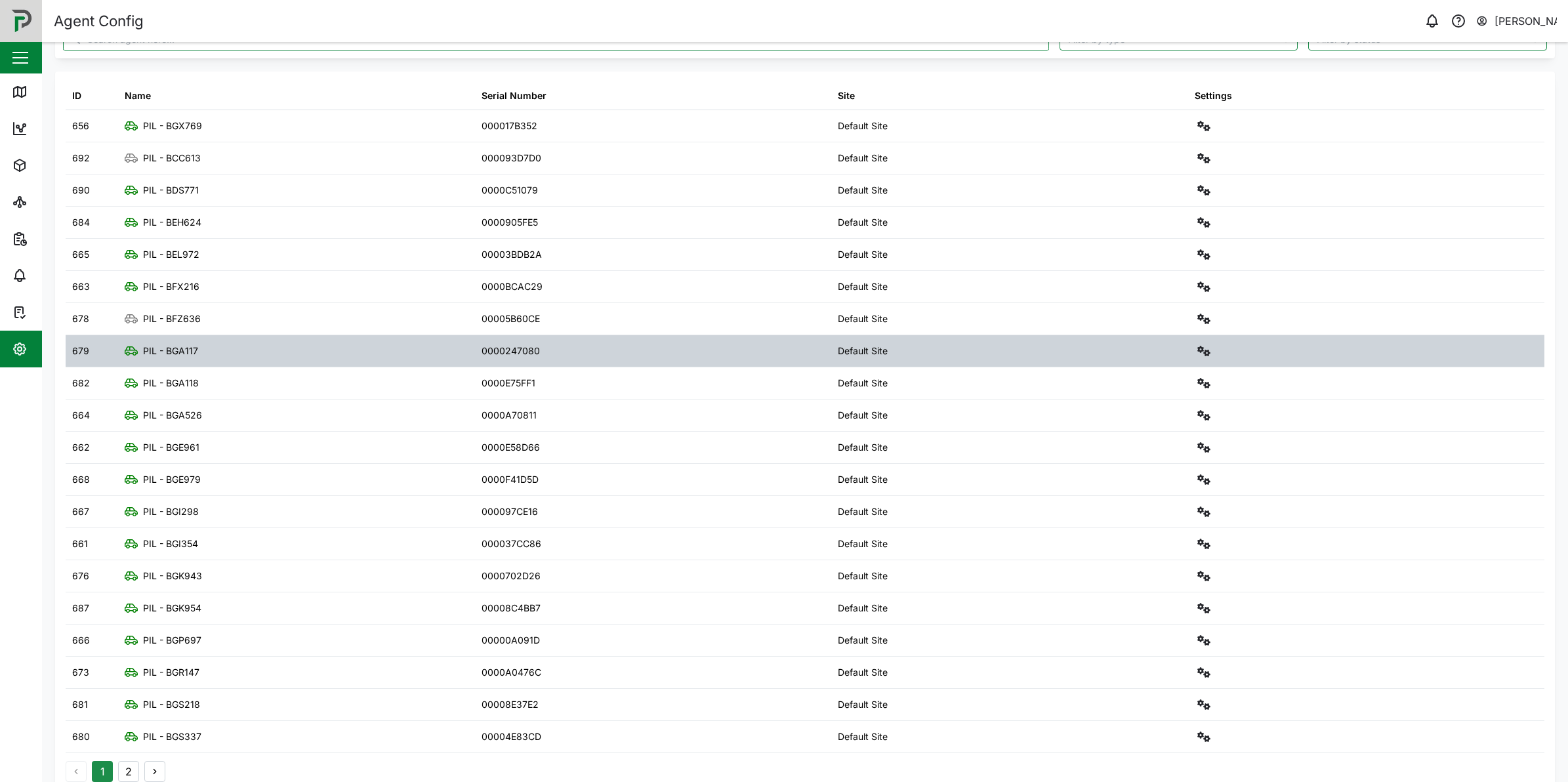
scroll to position [76, 0]
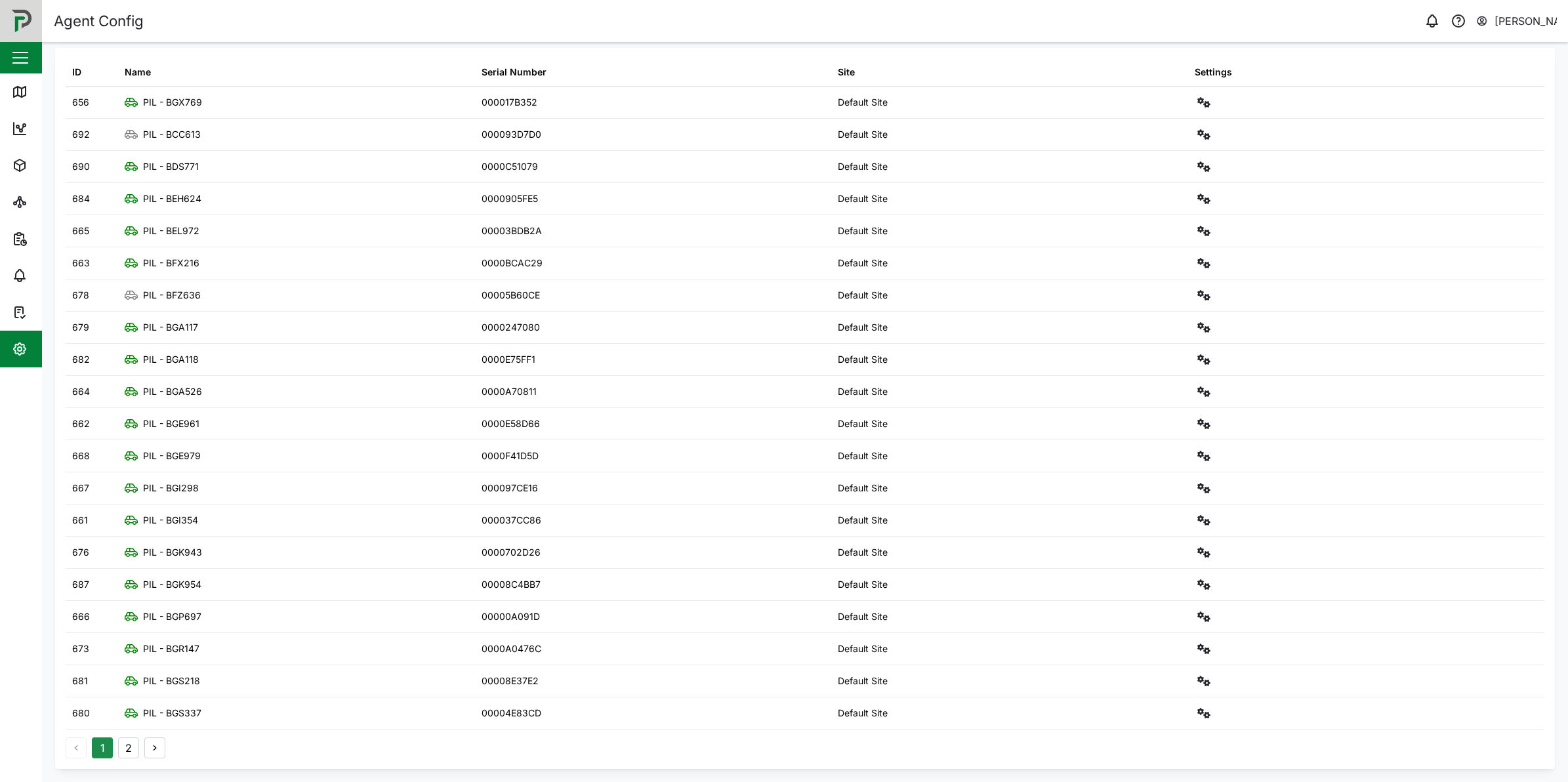
click at [152, 756] on button "button" at bounding box center [155, 748] width 21 height 21
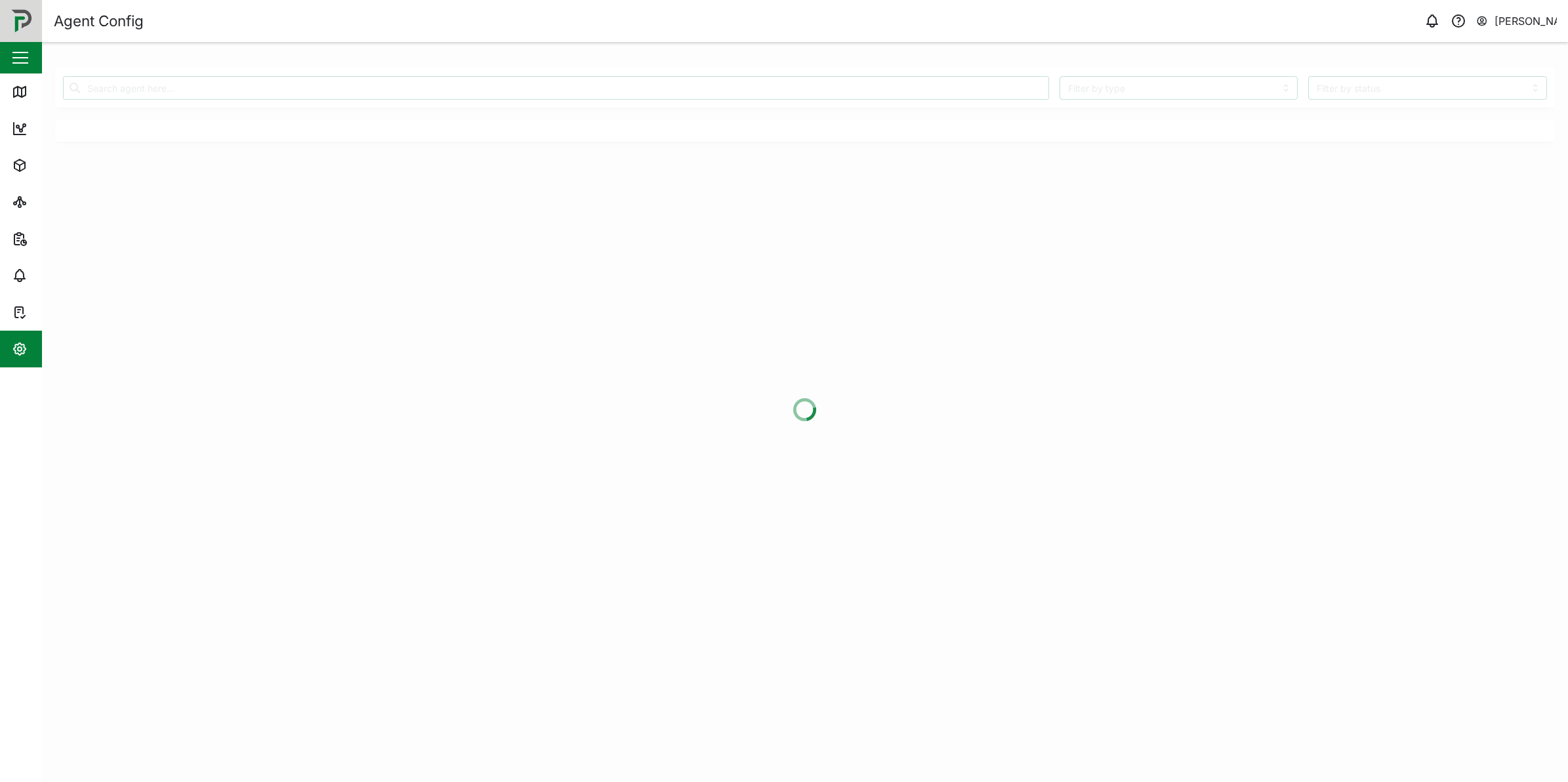
scroll to position [0, 0]
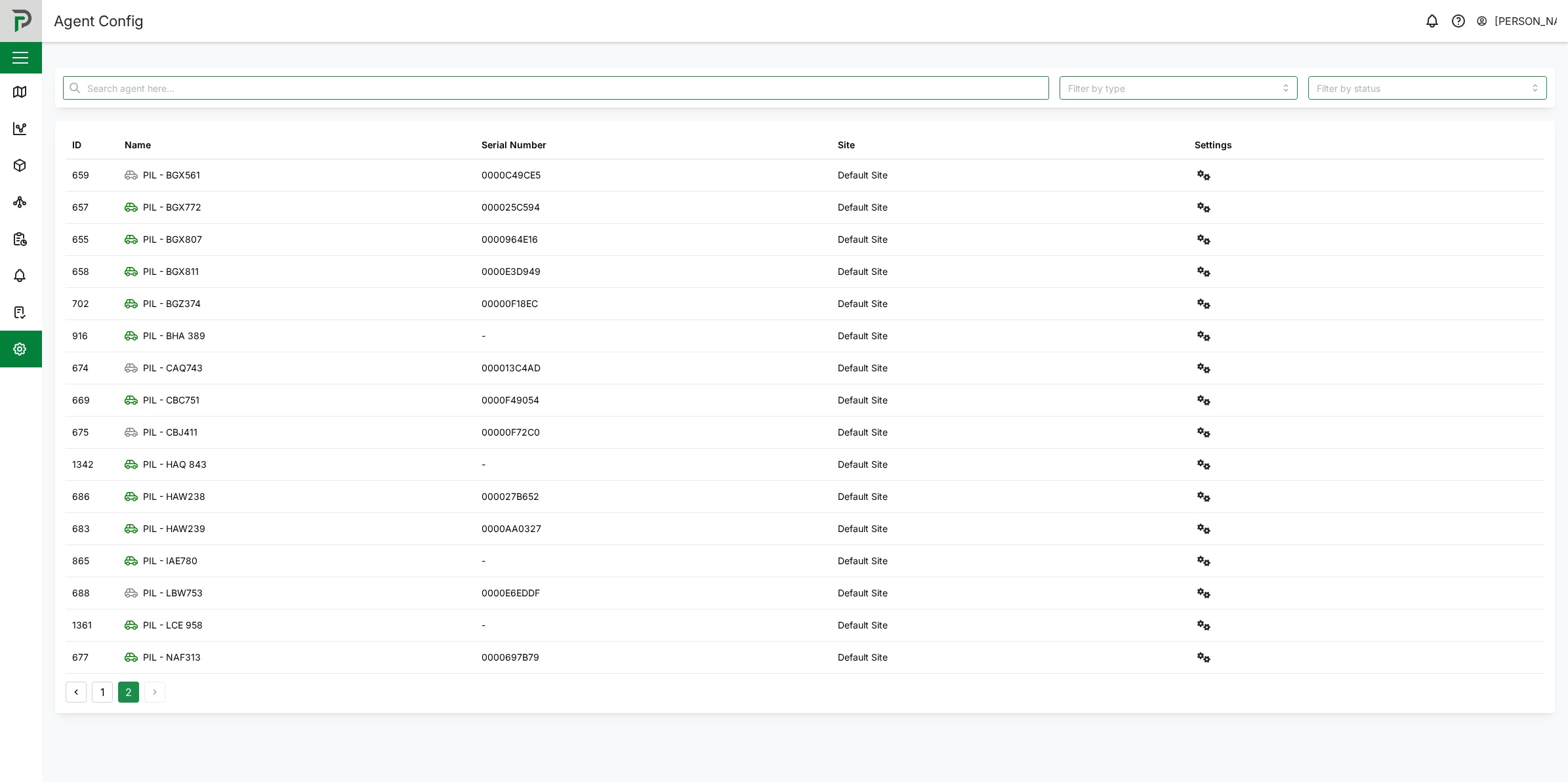
click at [76, 697] on icon "button" at bounding box center [76, 692] width 10 height 10
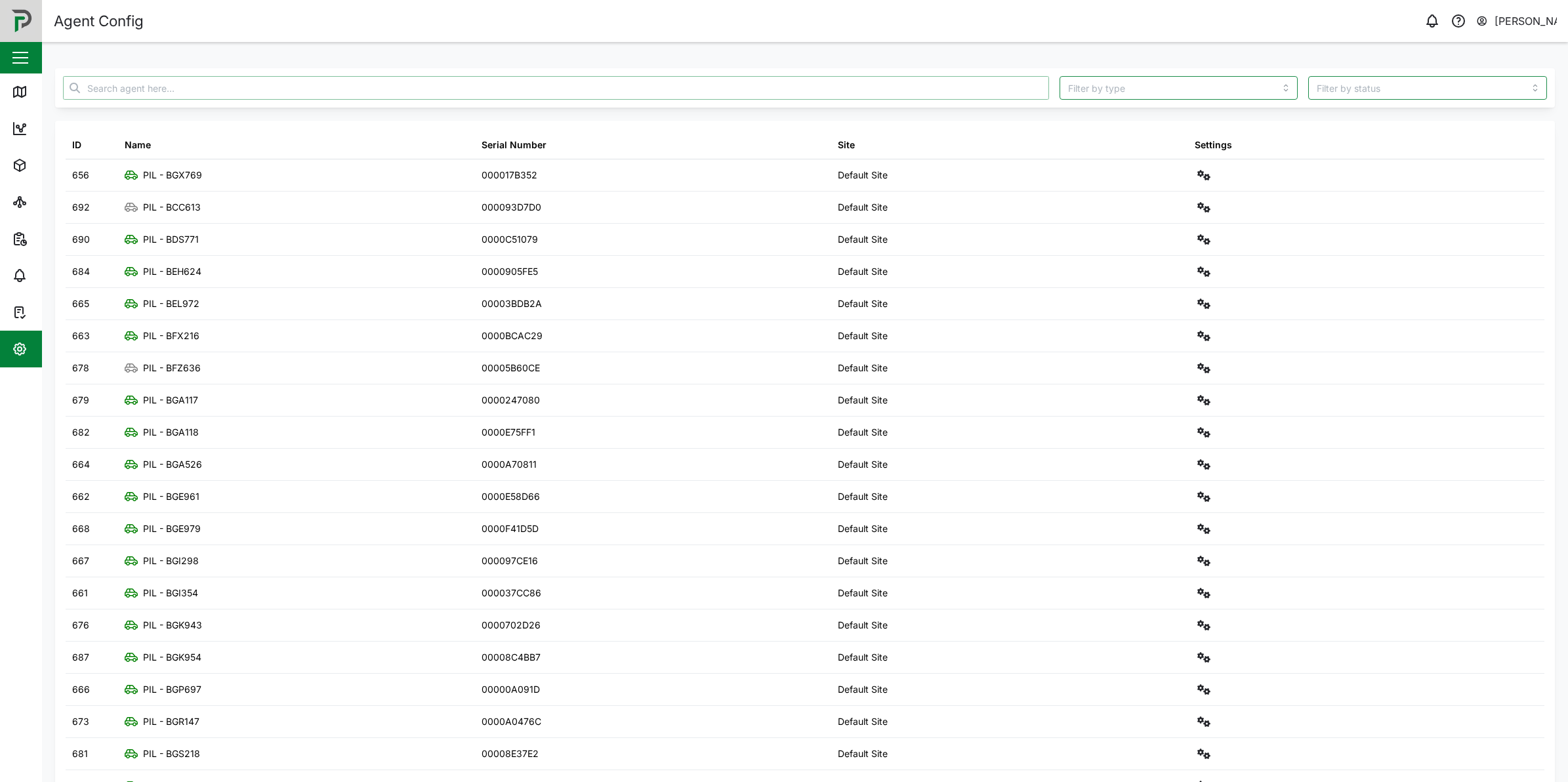
click at [442, 87] on input "text" at bounding box center [556, 87] width 987 height 24
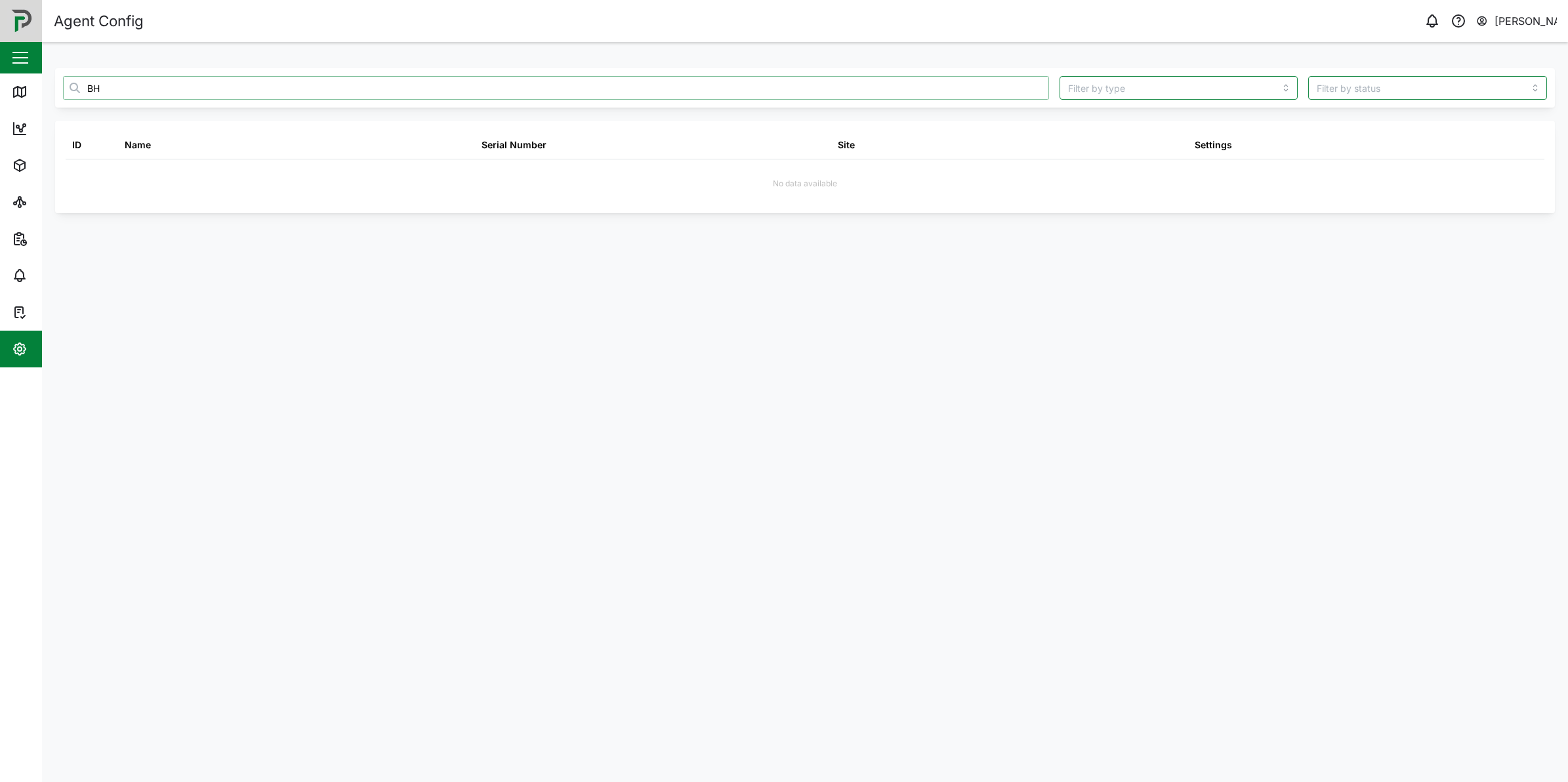
type input "B"
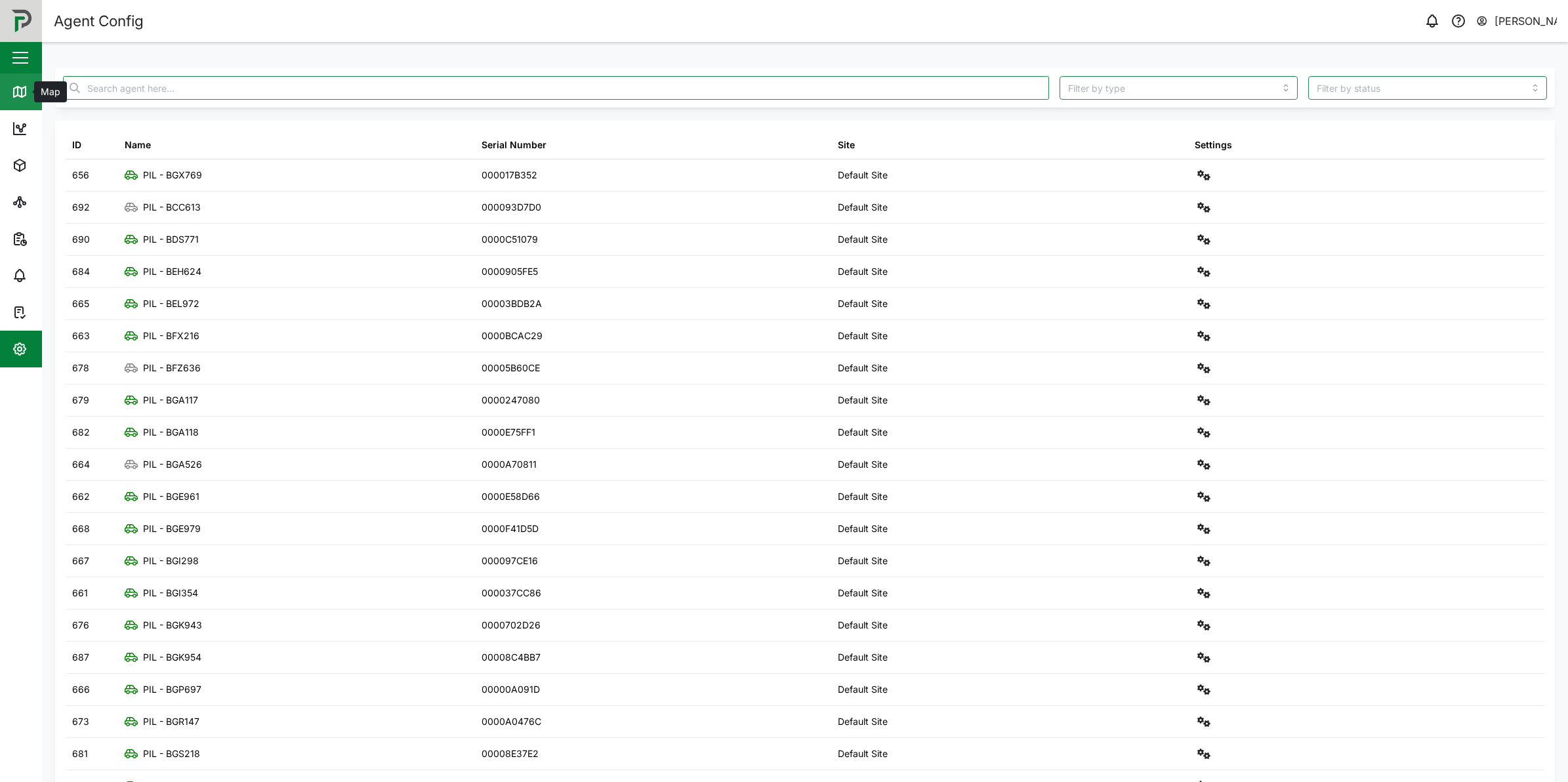
click at [10, 77] on link "Map" at bounding box center [85, 92] width 171 height 37
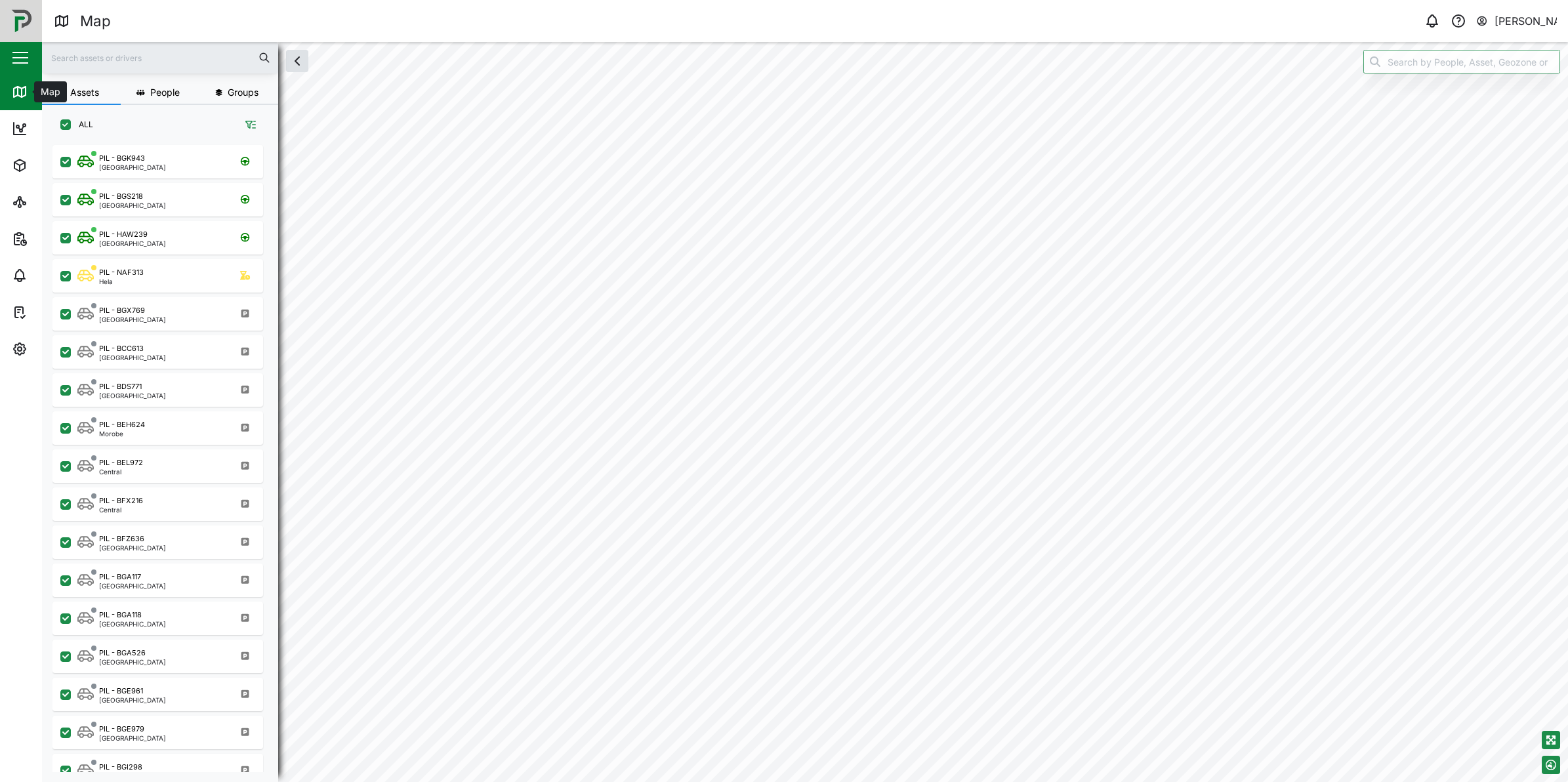
checkbox input "true"
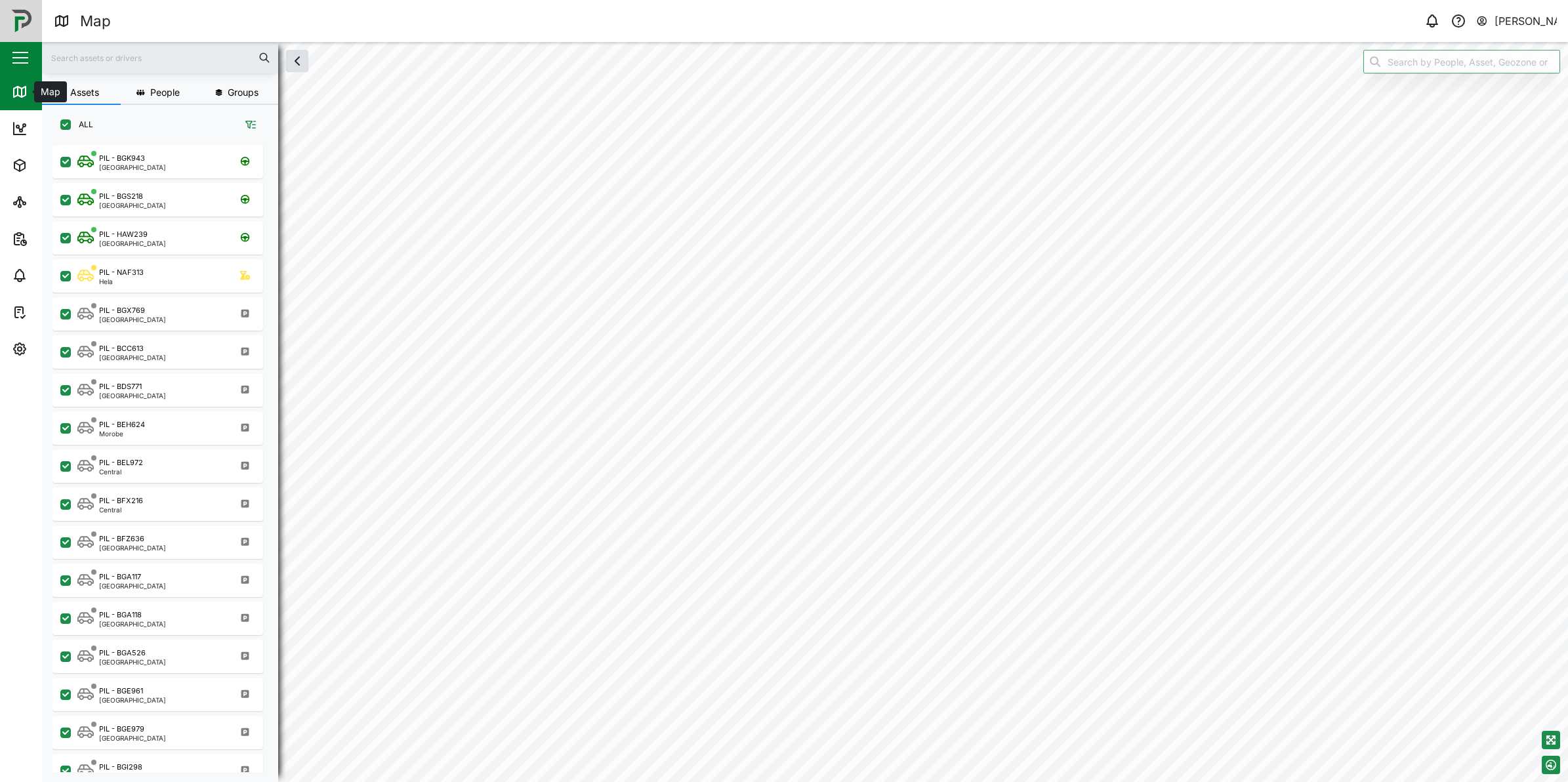
checkbox input "true"
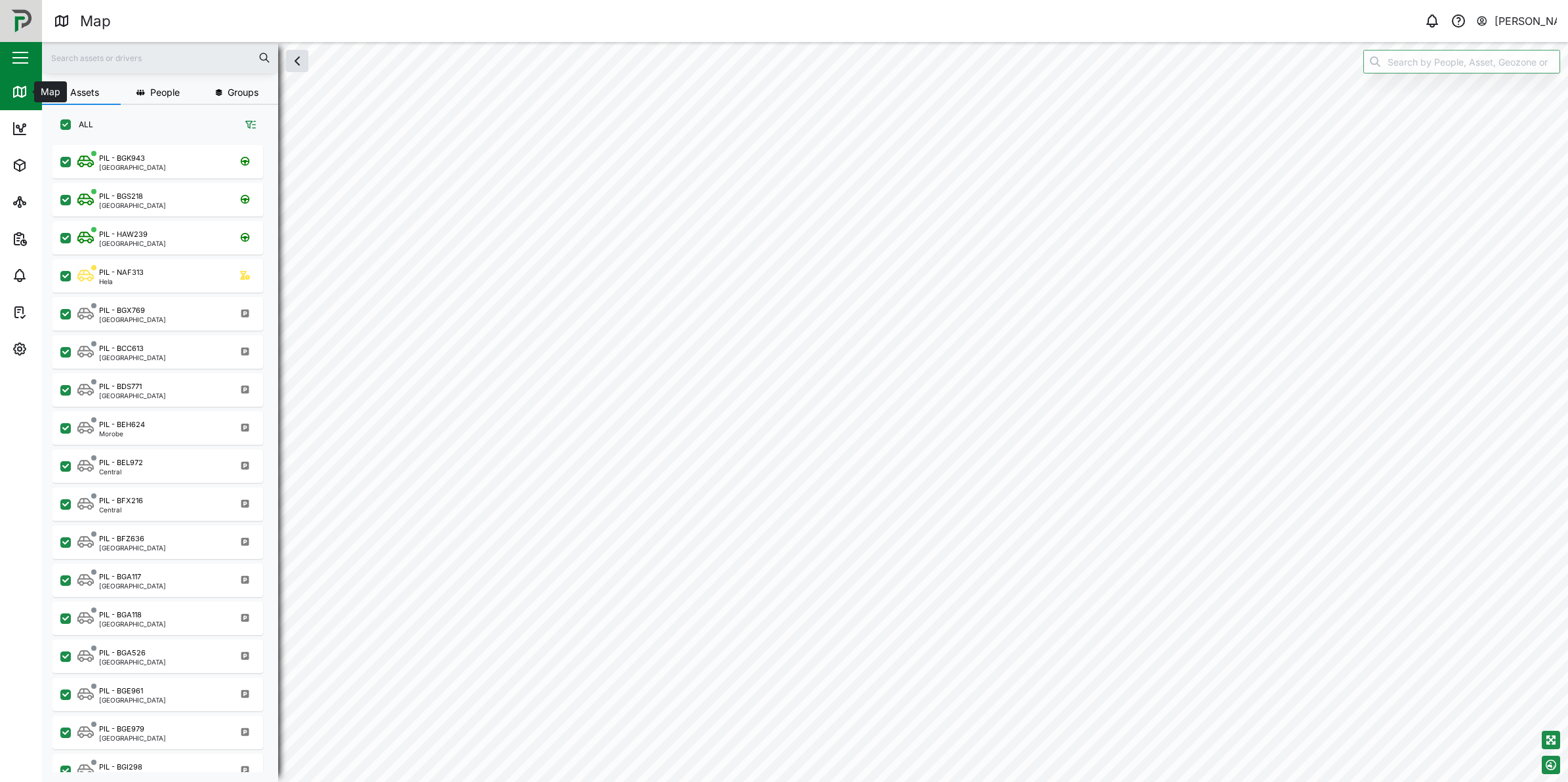
checkbox input "true"
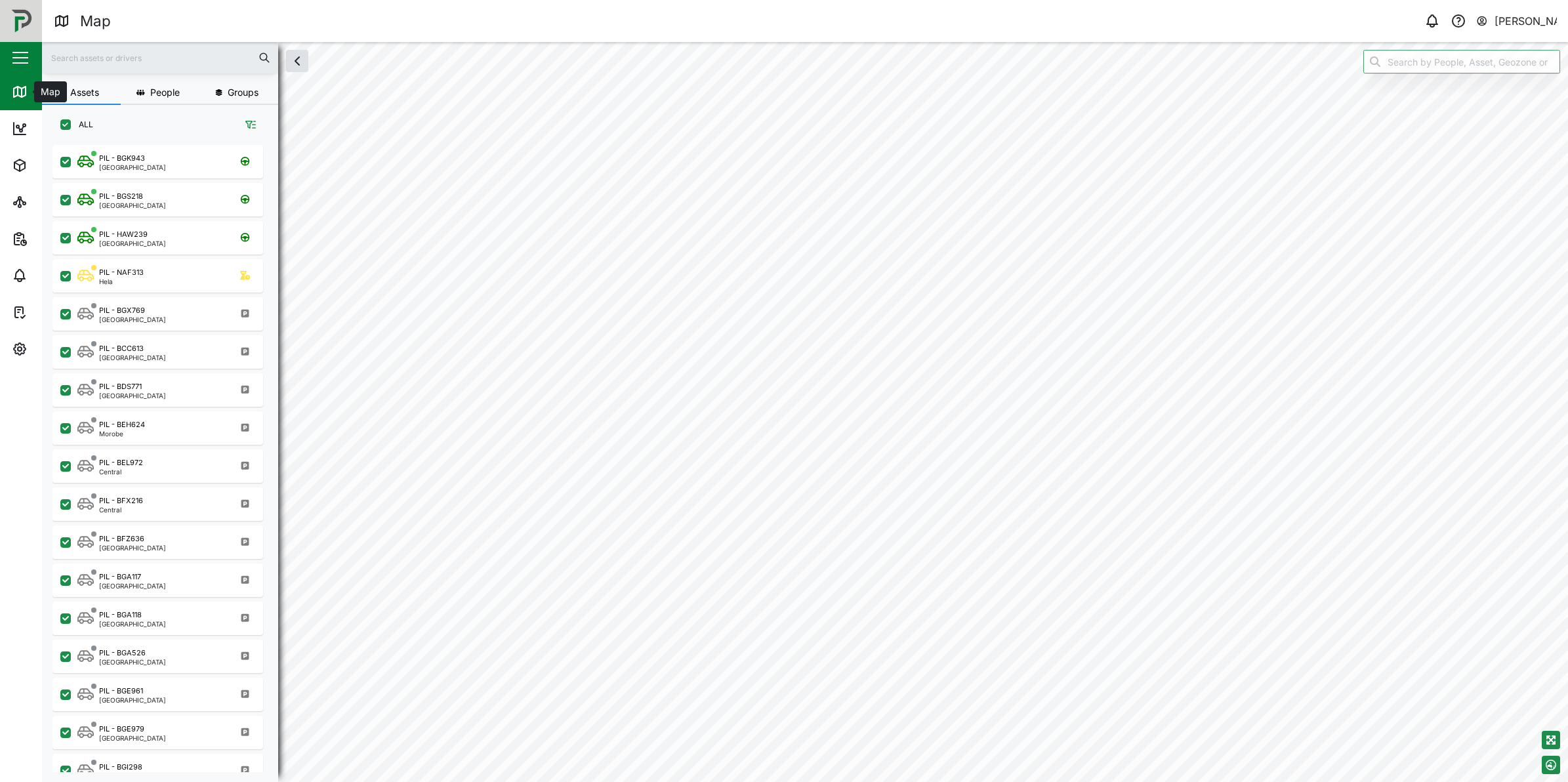
checkbox input "true"
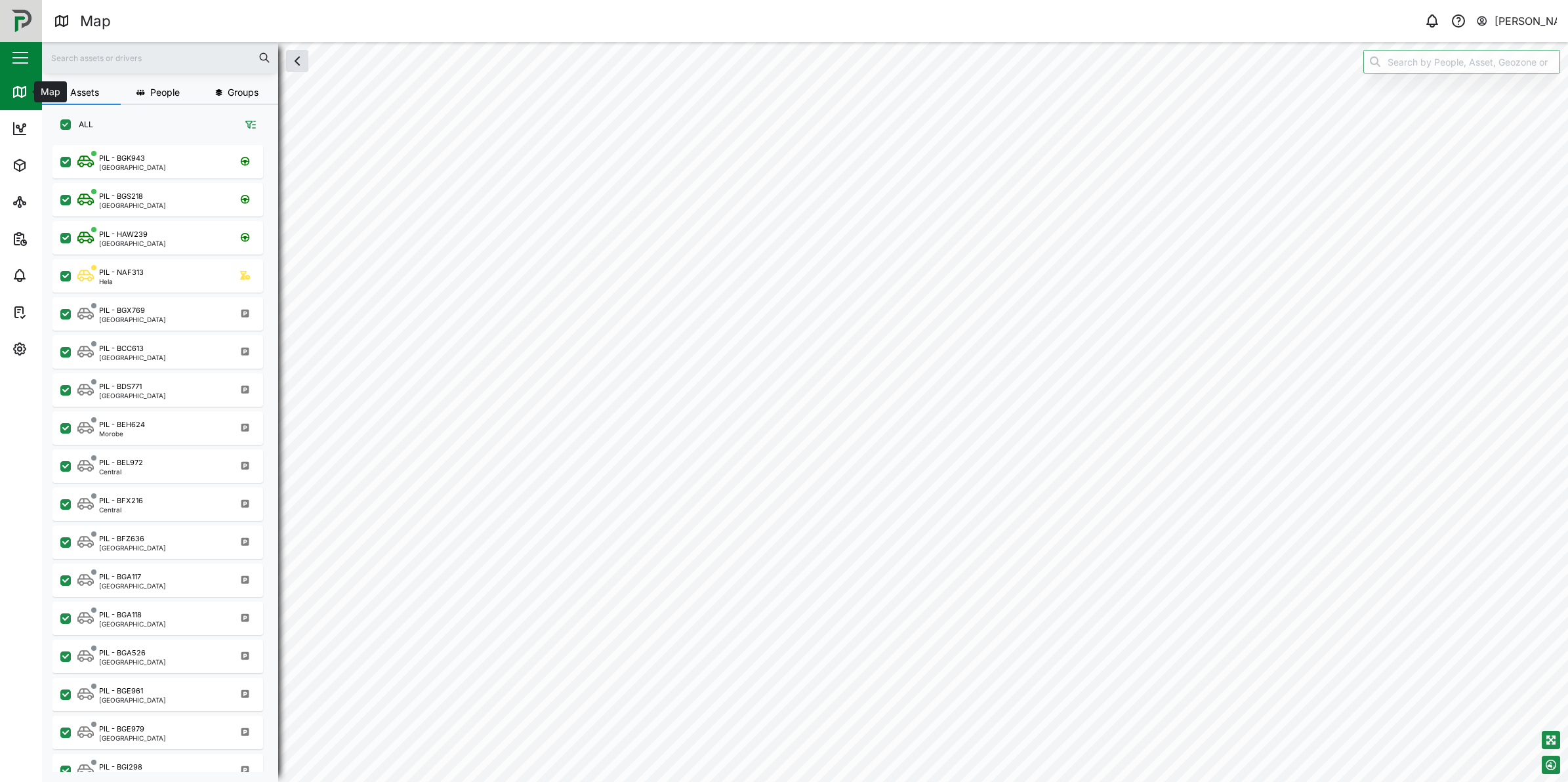
checkbox input "true"
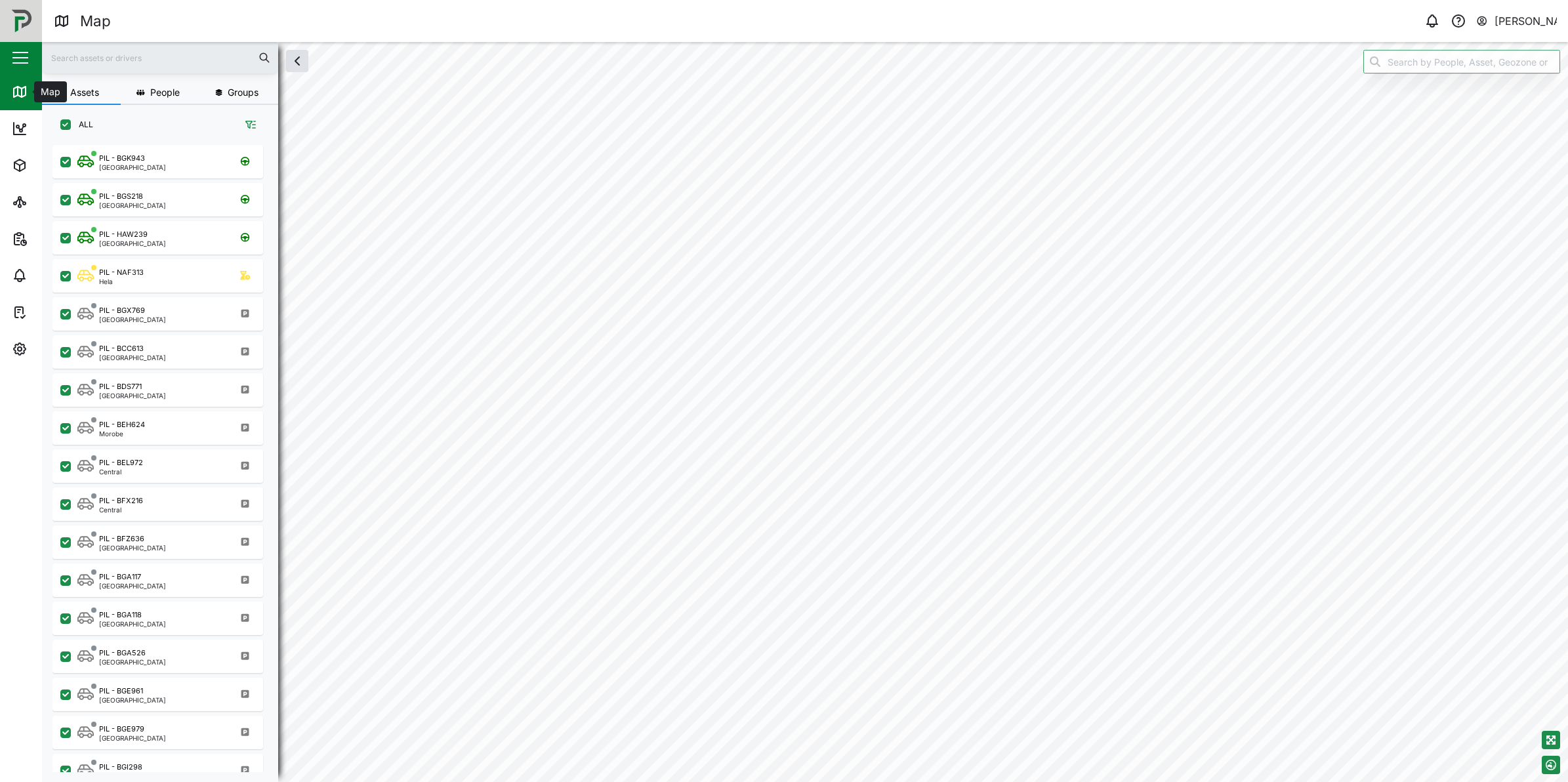
checkbox input "true"
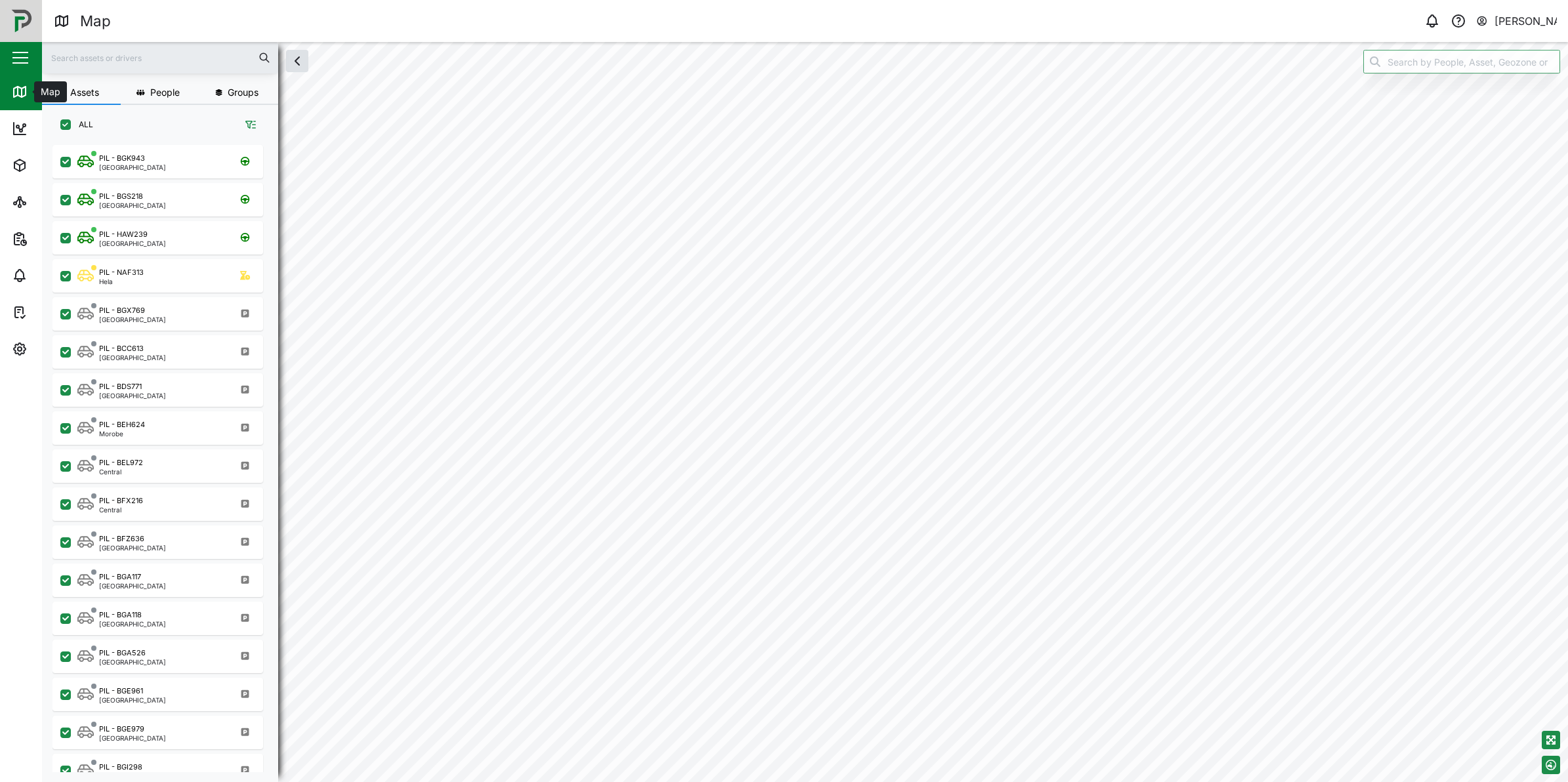
checkbox input "true"
click at [1431, 61] on input "search" at bounding box center [1462, 61] width 197 height 24
type input "B"
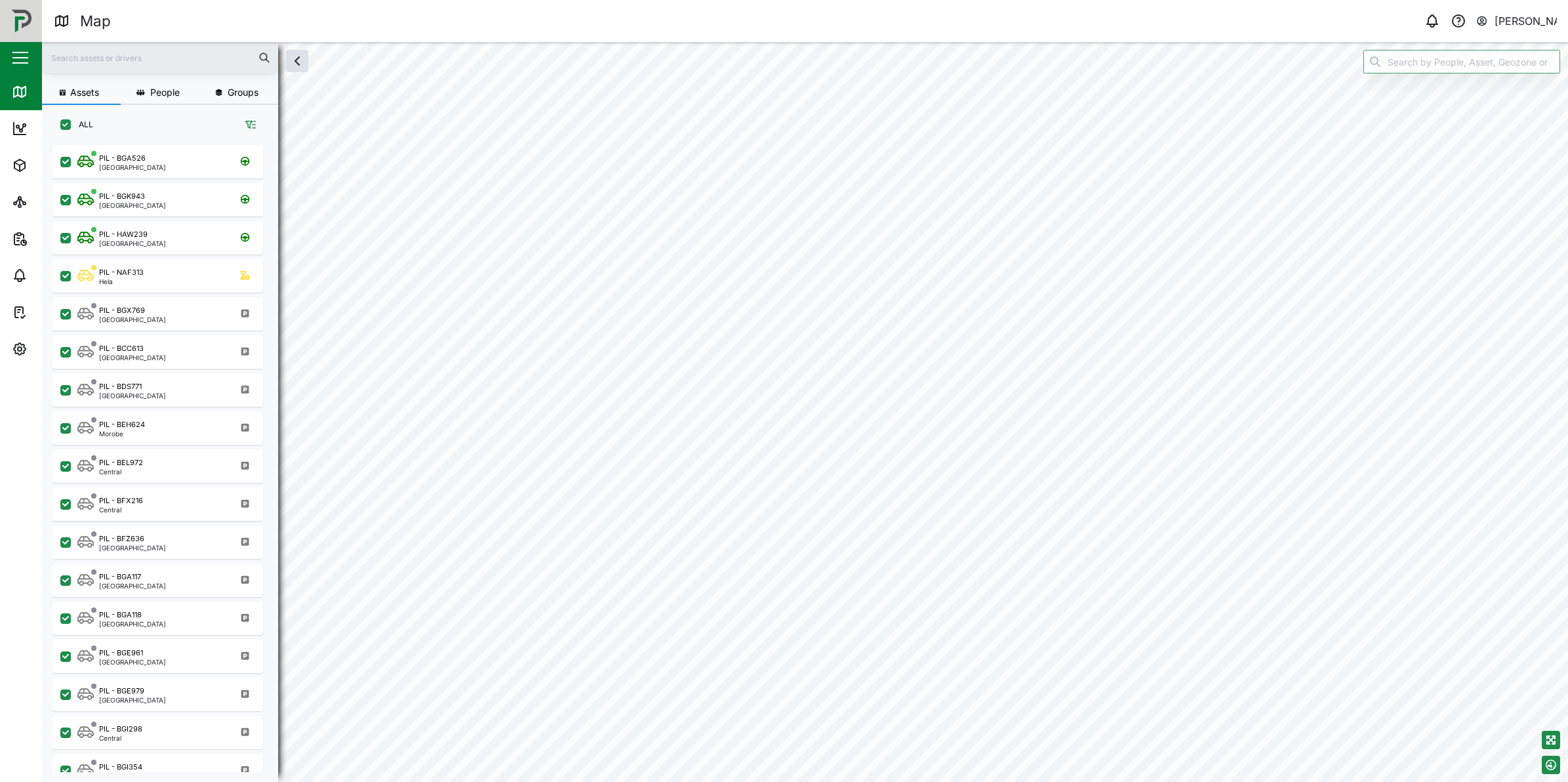
click at [1527, 35] on header "Map 0 [PERSON_NAME]" at bounding box center [784, 21] width 1568 height 42
drag, startPoint x: 1521, startPoint y: 17, endPoint x: 1510, endPoint y: 5, distance: 16.3
click at [1520, 17] on div "[PERSON_NAME]" at bounding box center [1526, 21] width 63 height 17
click at [1520, 90] on div "Sign Out" at bounding box center [1476, 84] width 142 height 16
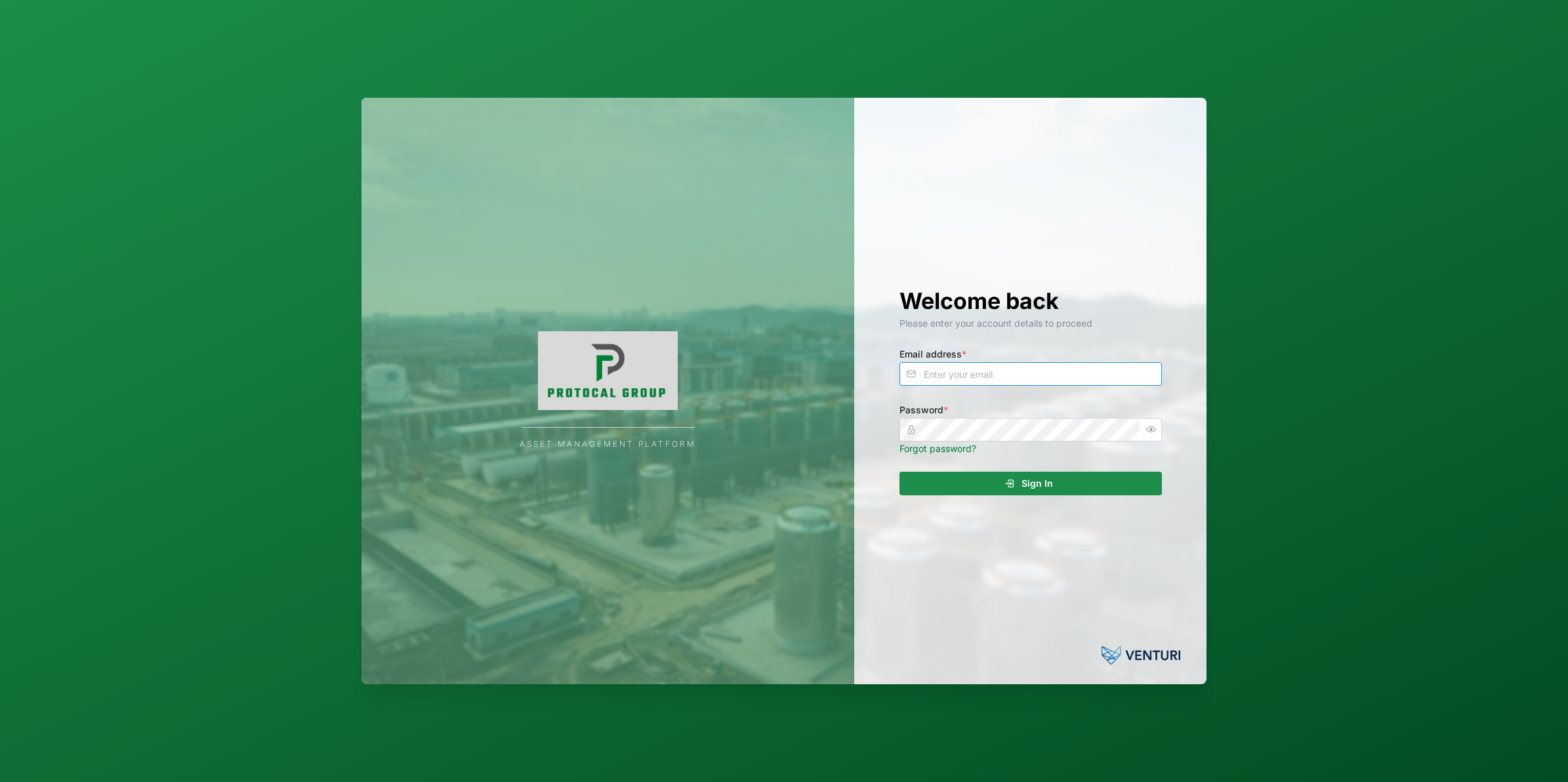
type input "[PERSON_NAME][EMAIL_ADDRESS][DOMAIN_NAME]"
click at [1062, 477] on div "Sign In" at bounding box center [1028, 484] width 241 height 23
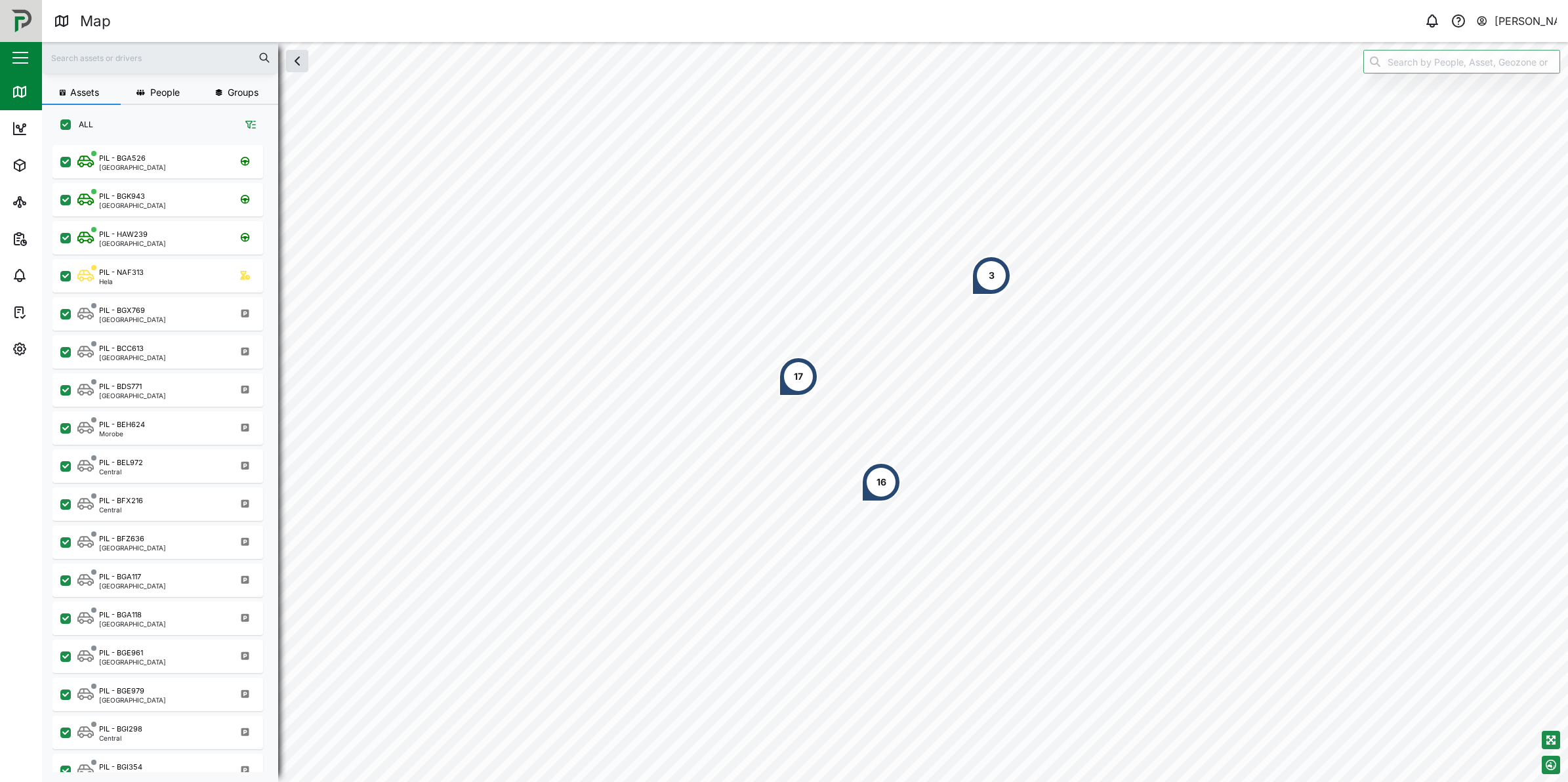
scroll to position [13, 13]
click at [24, 343] on icon "button" at bounding box center [20, 349] width 16 height 16
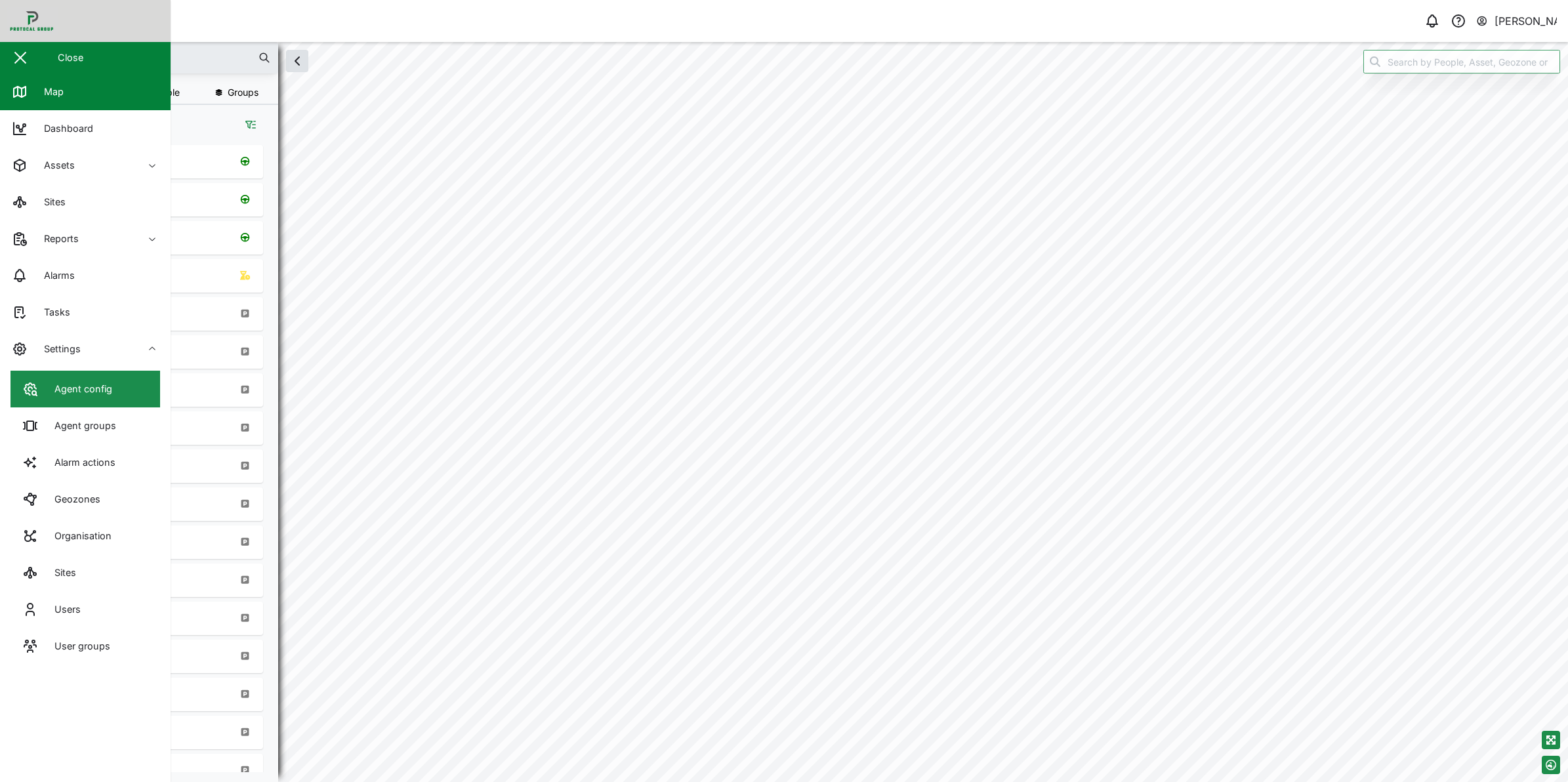
click at [80, 397] on link "Agent config" at bounding box center [85, 389] width 150 height 37
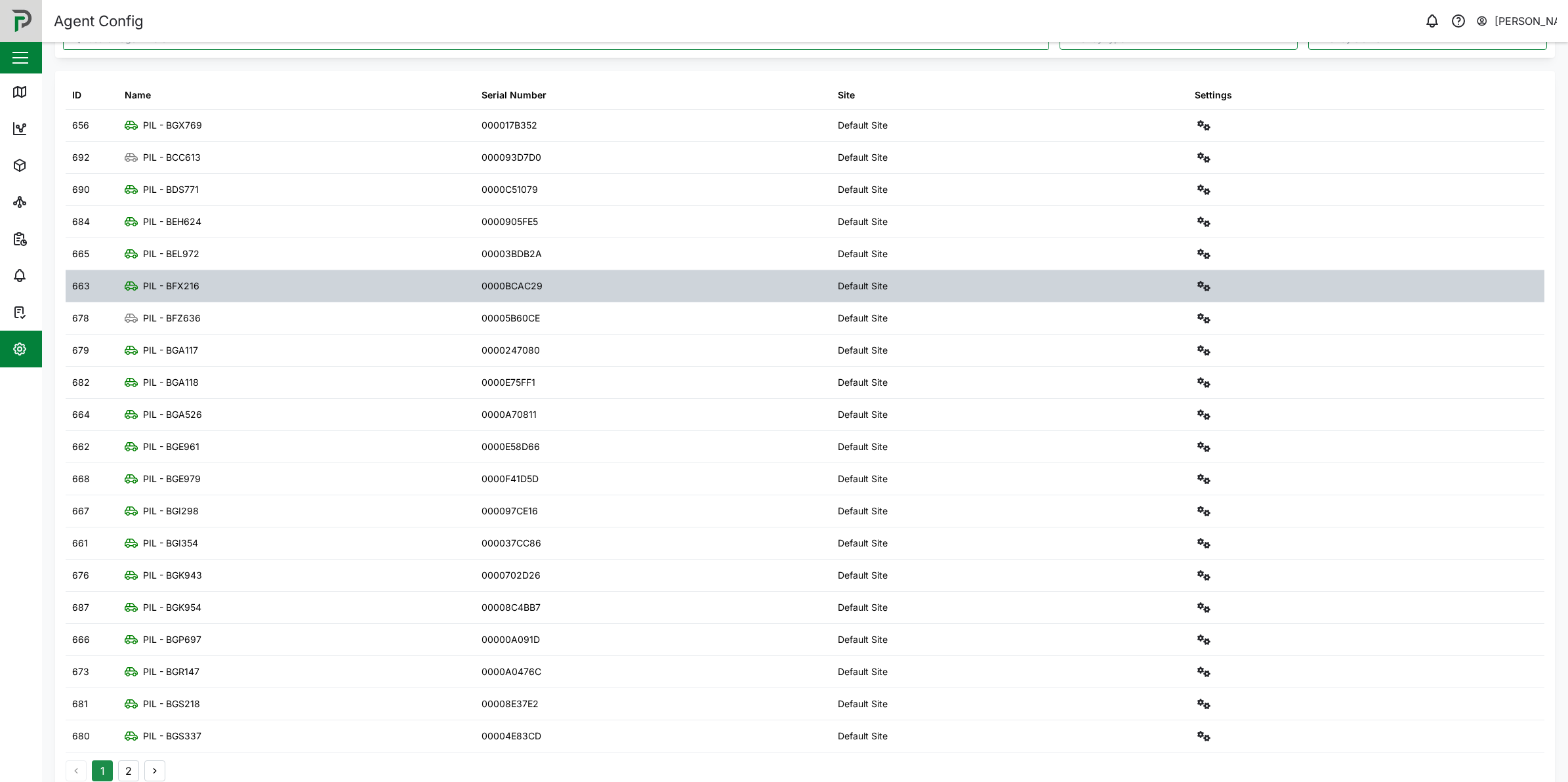
scroll to position [76, 0]
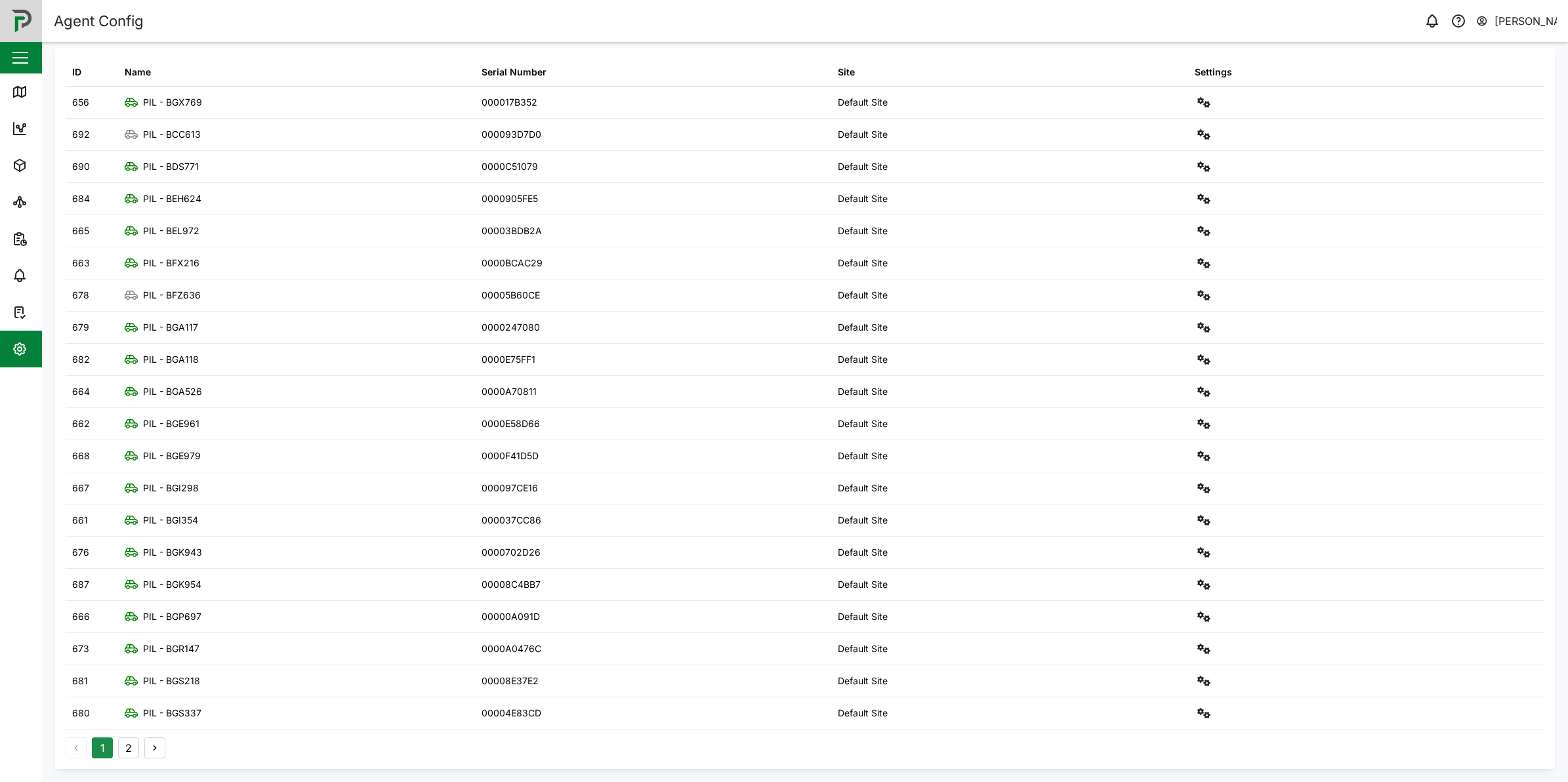
click at [160, 745] on icon "button" at bounding box center [155, 748] width 10 height 10
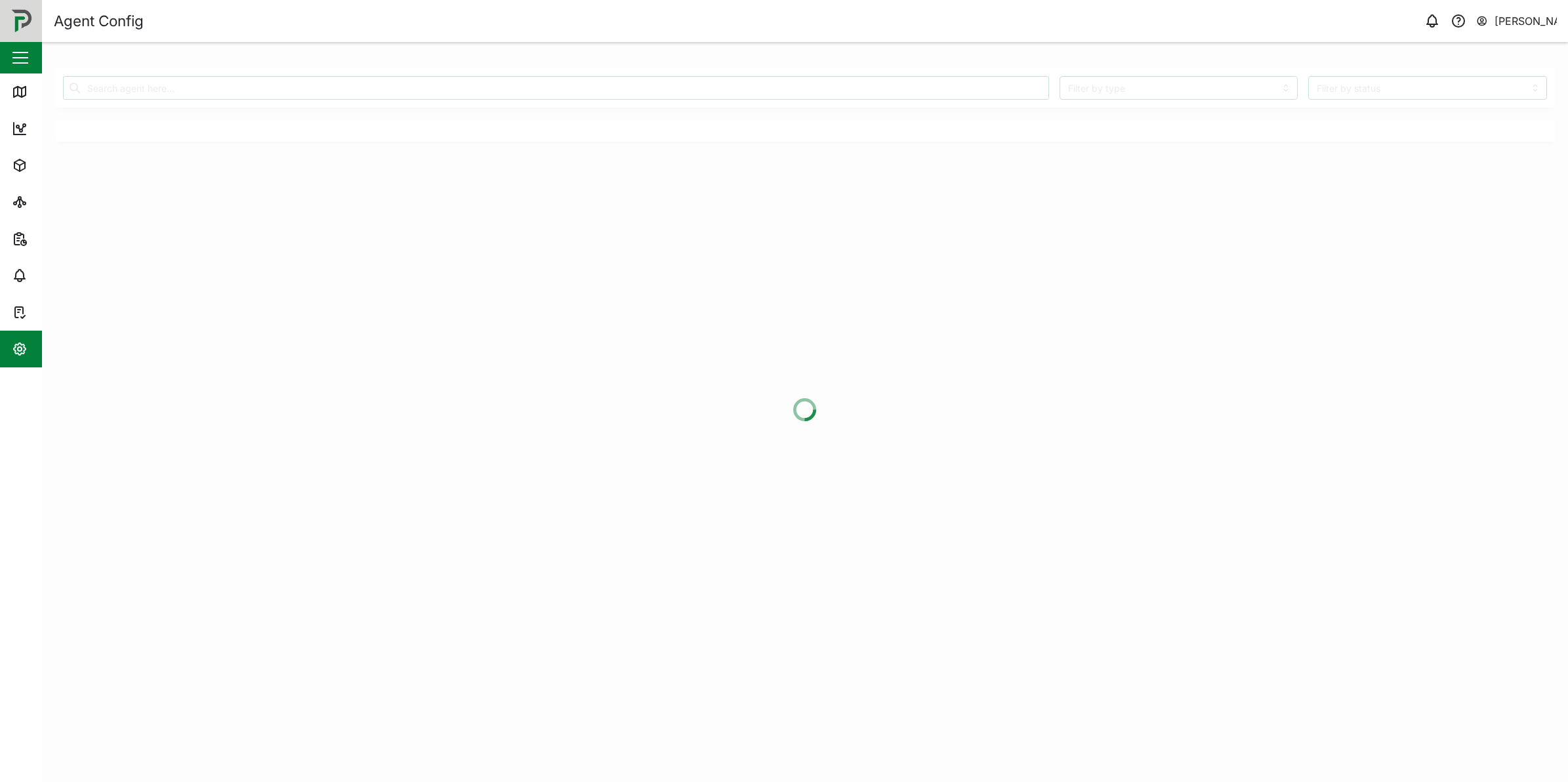
scroll to position [0, 0]
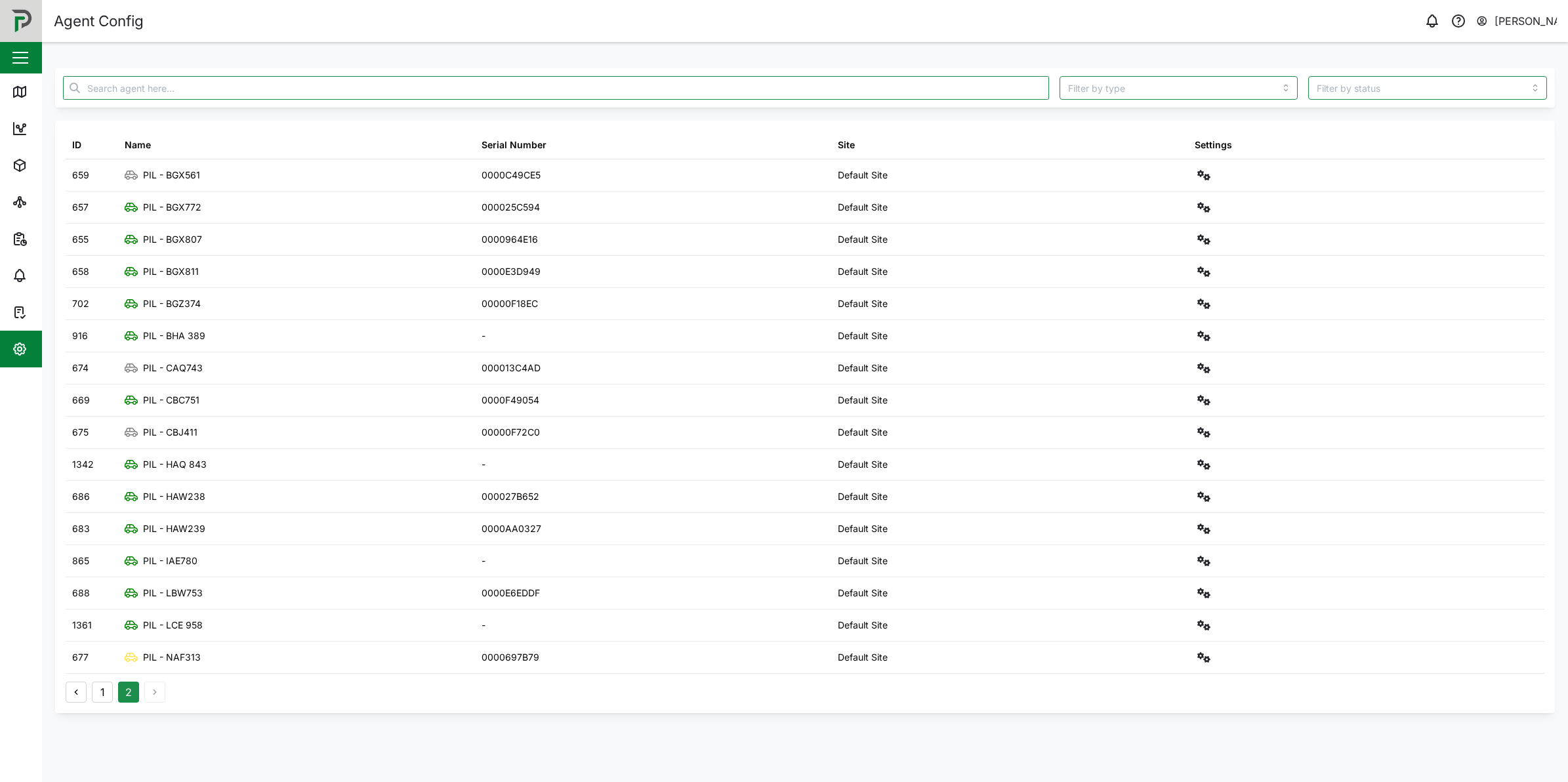
click at [99, 700] on button "1" at bounding box center [102, 692] width 21 height 21
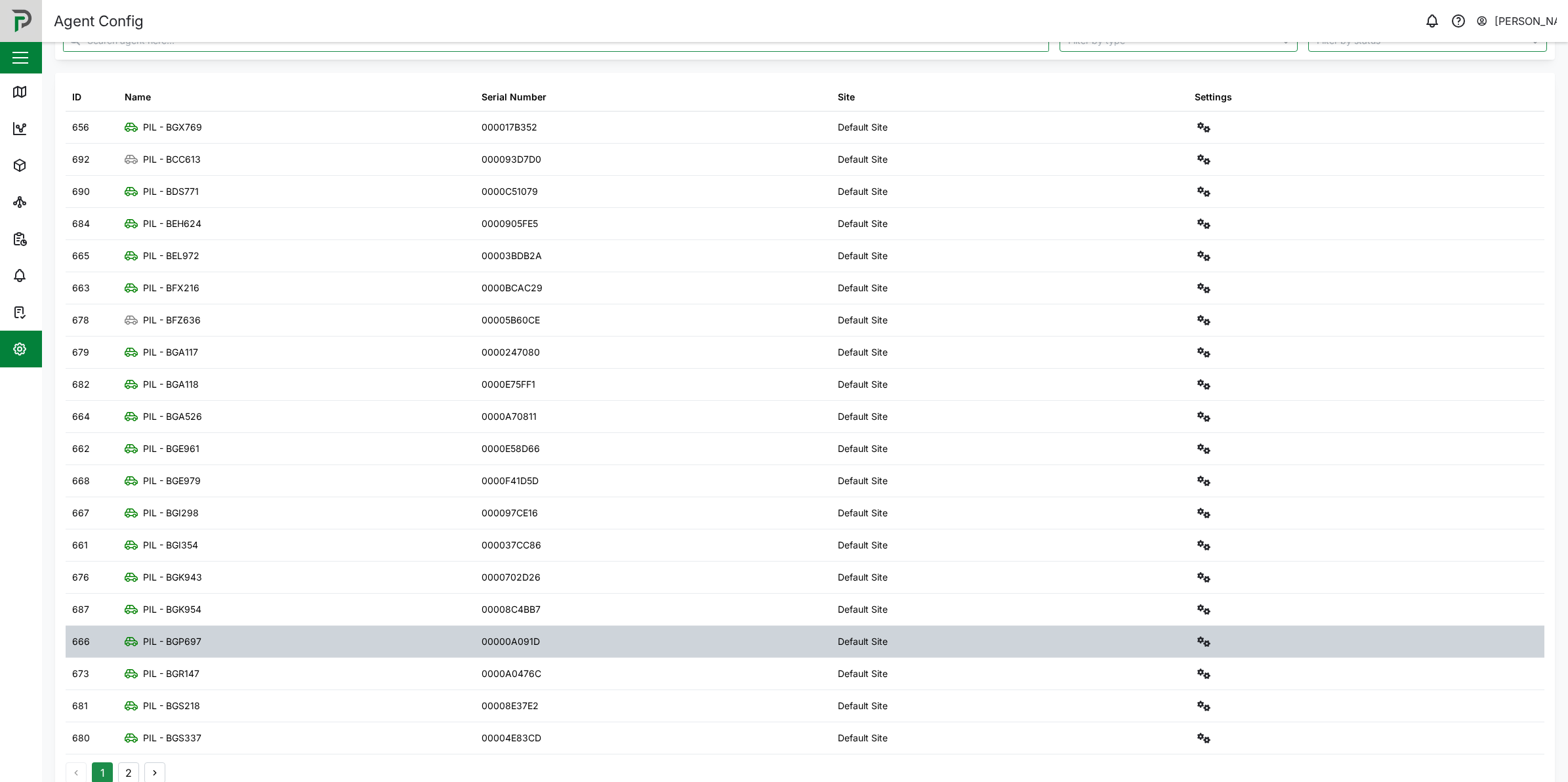
scroll to position [76, 0]
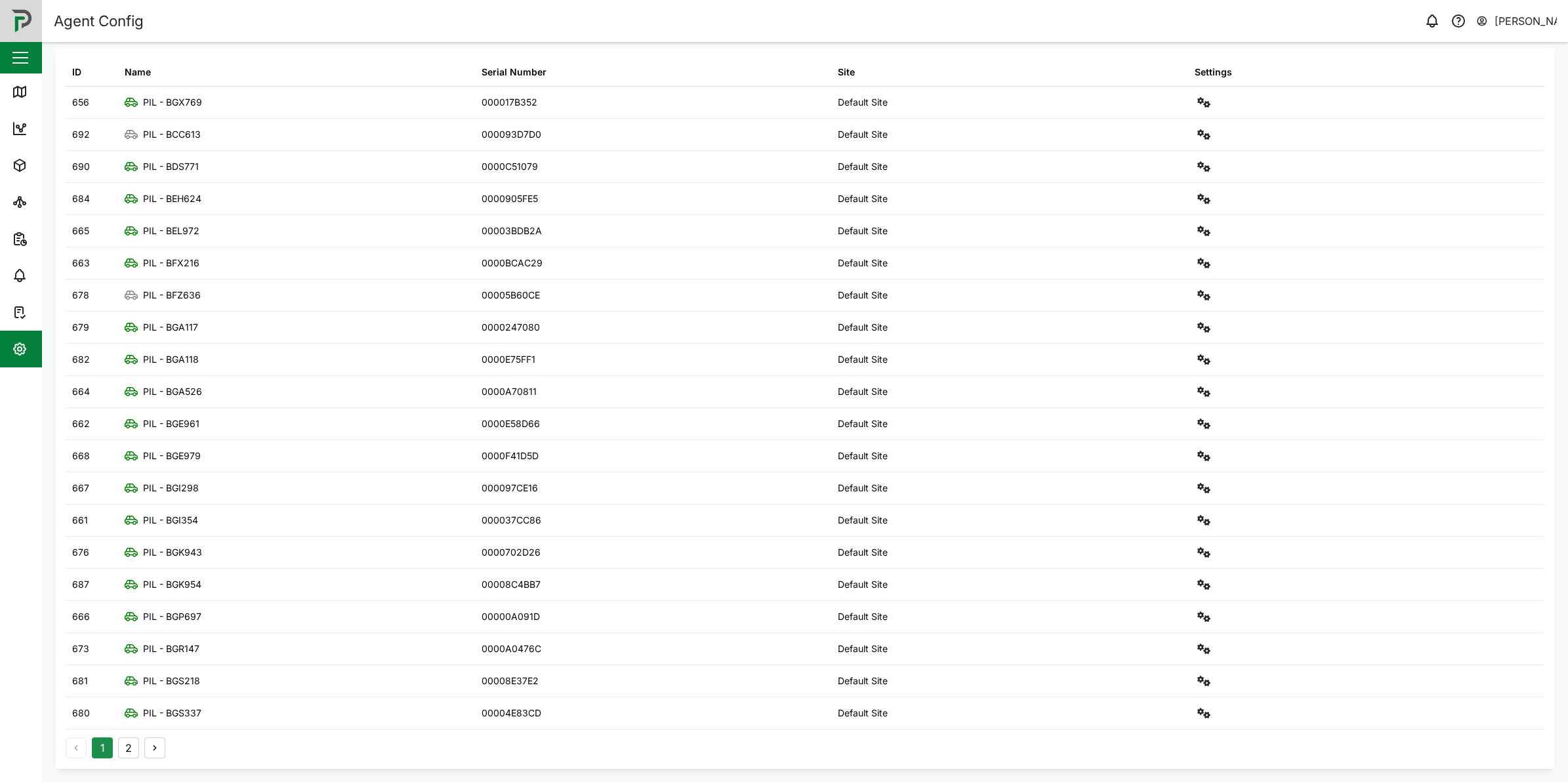
click at [129, 745] on button "2" at bounding box center [129, 748] width 21 height 21
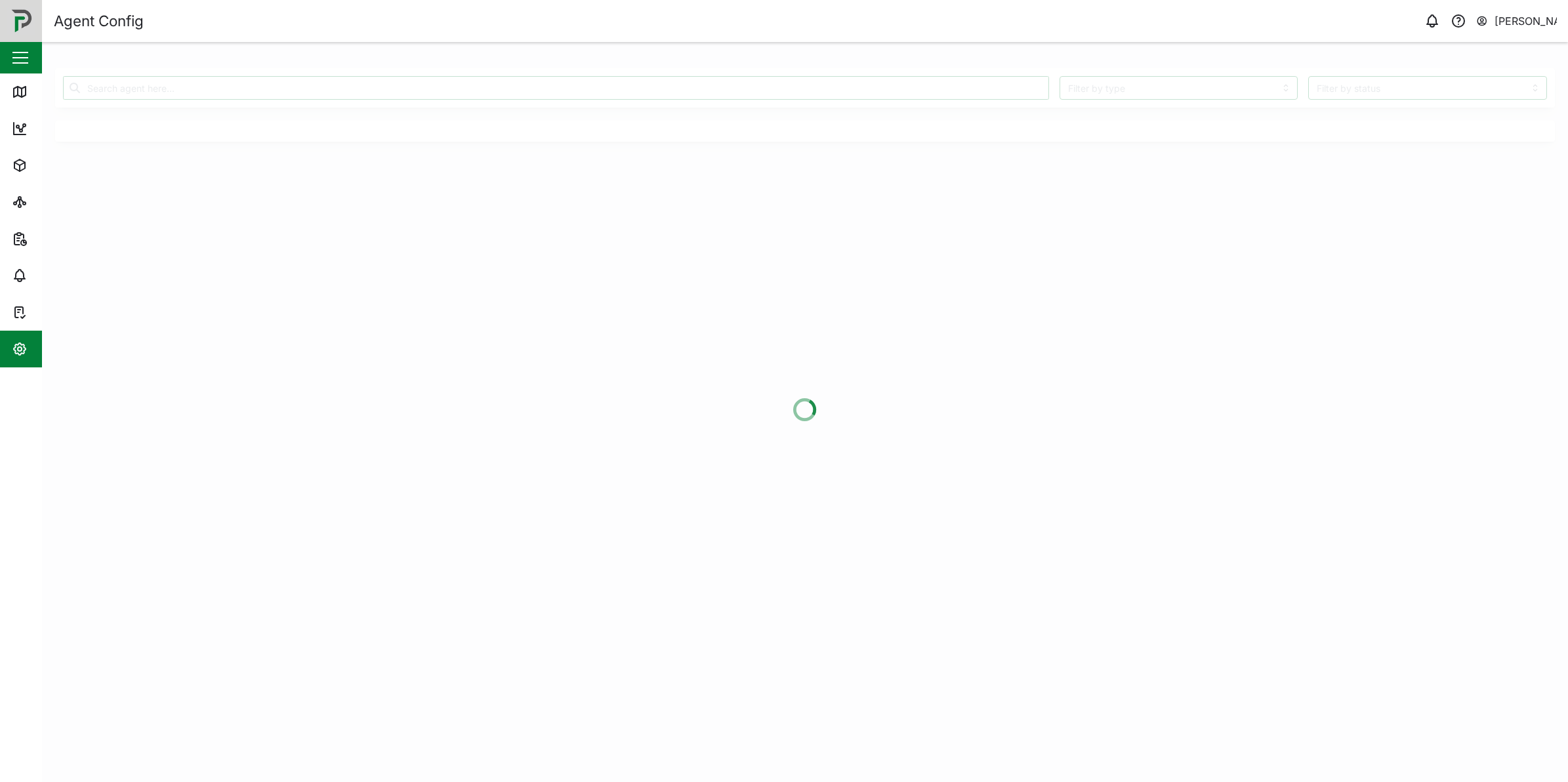
scroll to position [0, 0]
